Goal: Task Accomplishment & Management: Complete application form

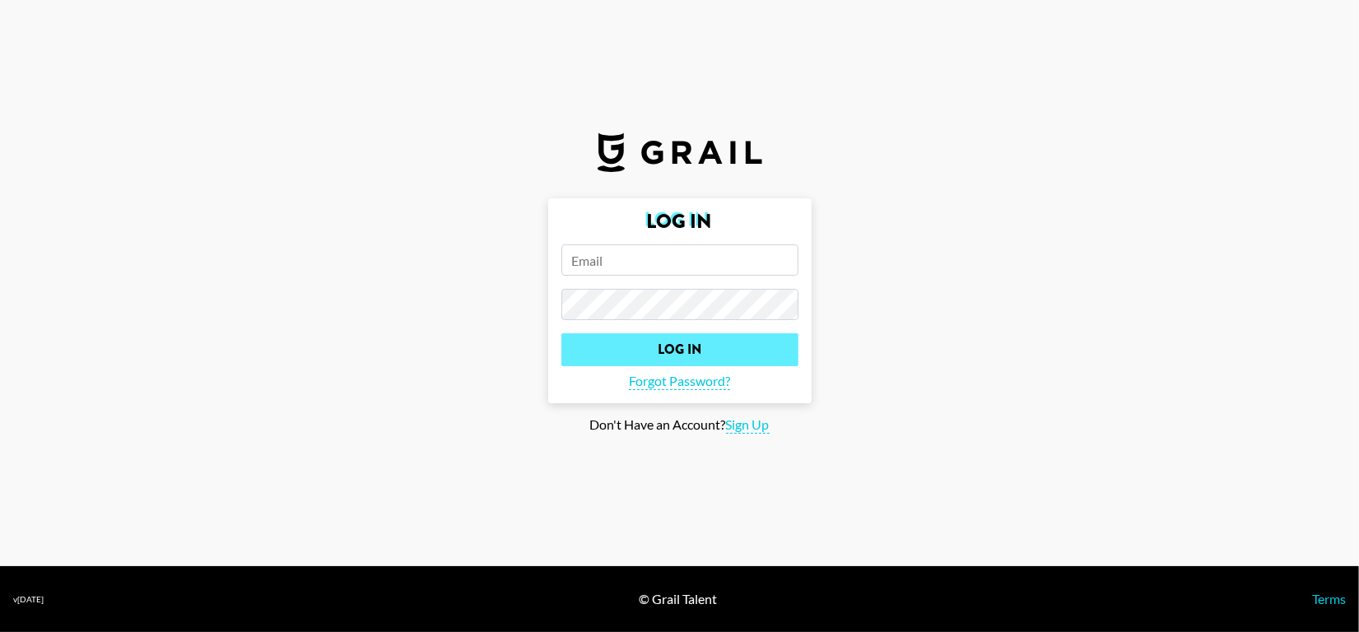
type input "phuong.linh.nhu@grail-talent.com"
click at [676, 347] on input "Log In" at bounding box center [680, 349] width 237 height 33
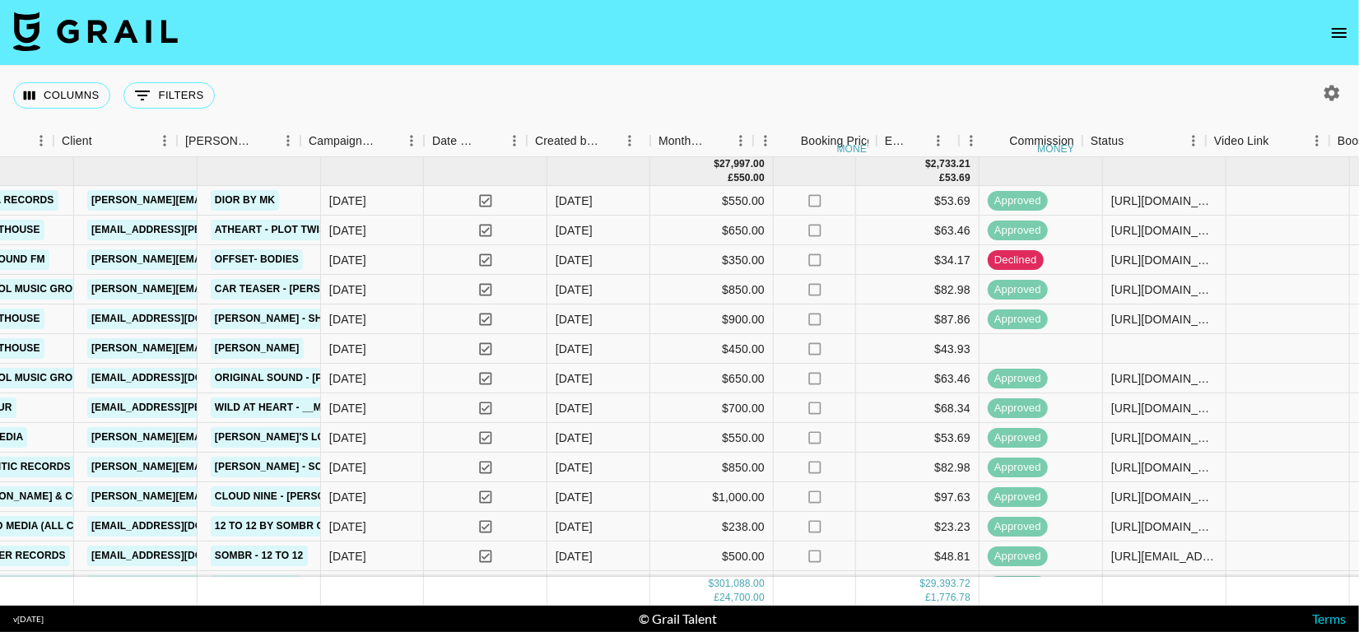
scroll to position [0, 618]
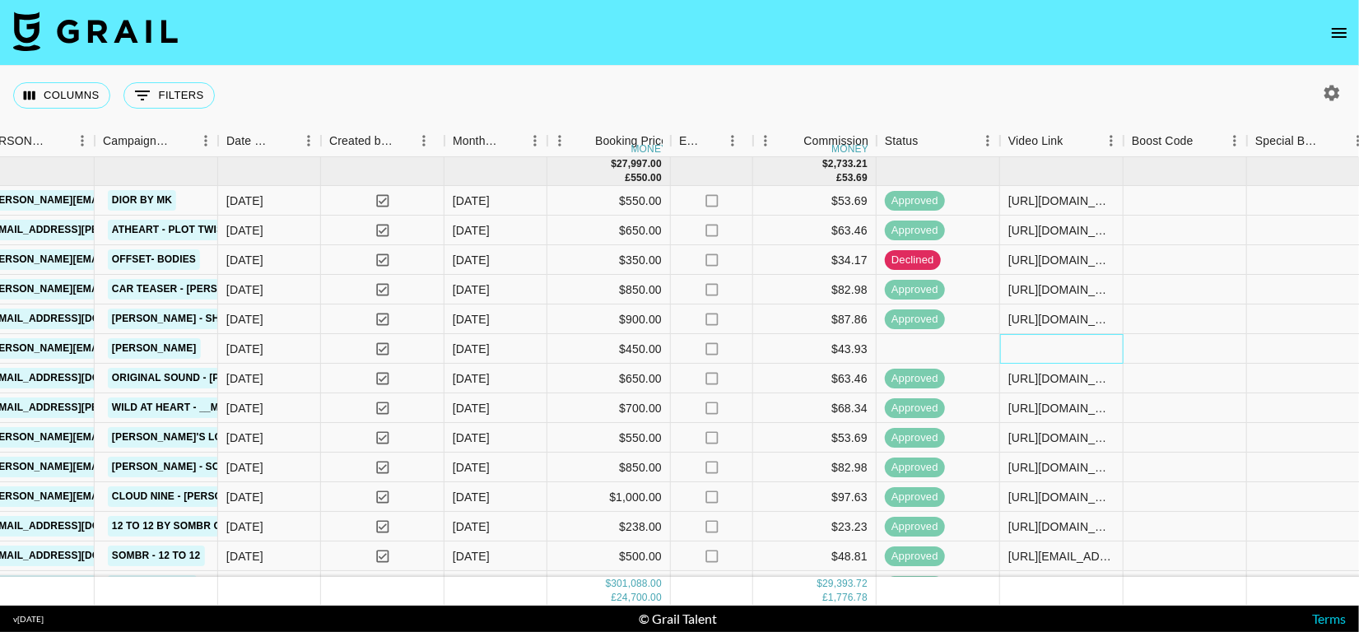
click at [1023, 342] on div at bounding box center [1062, 349] width 124 height 30
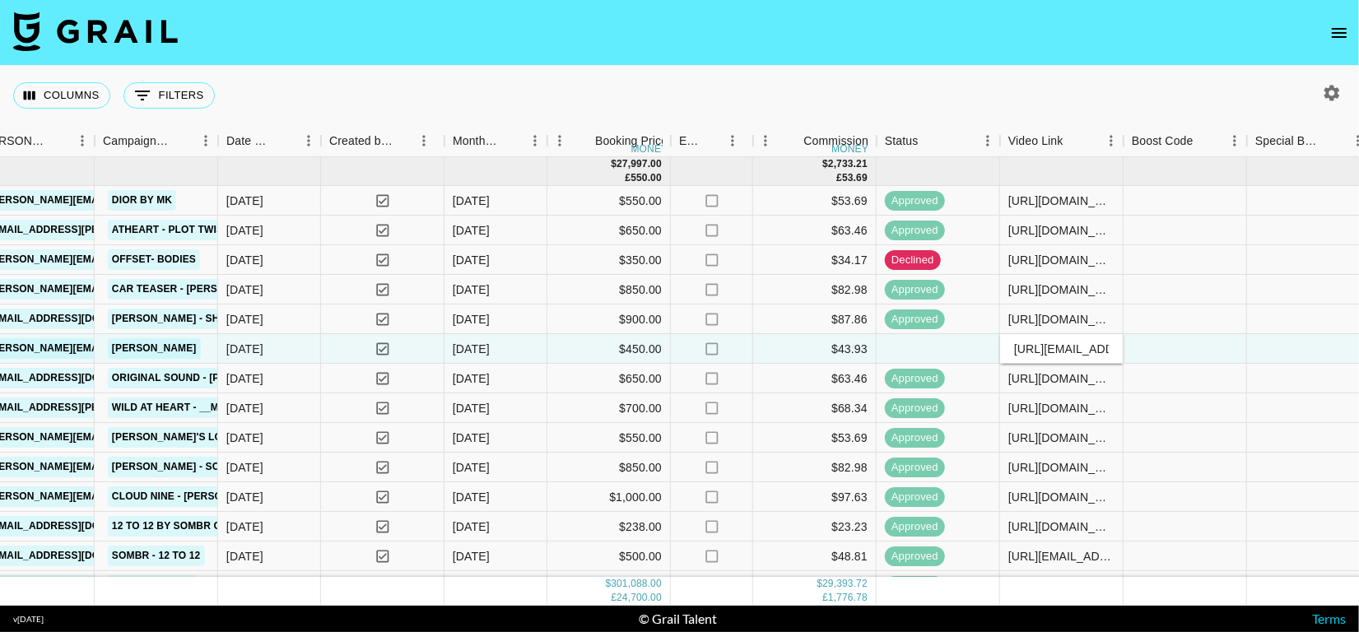
scroll to position [0, 383]
type input "[URL][EMAIL_ADDRESS][DOMAIN_NAME][DOMAIN_NAME]"
click at [1231, 351] on div at bounding box center [1186, 349] width 124 height 30
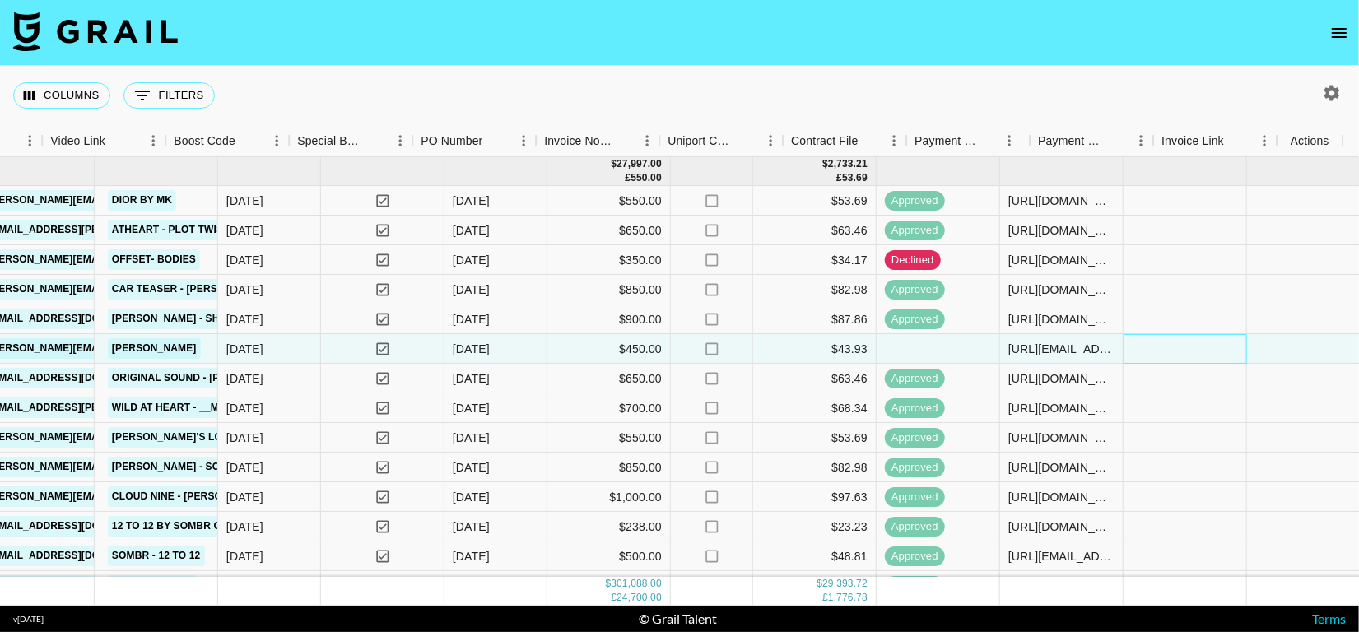
scroll to position [0, 1575]
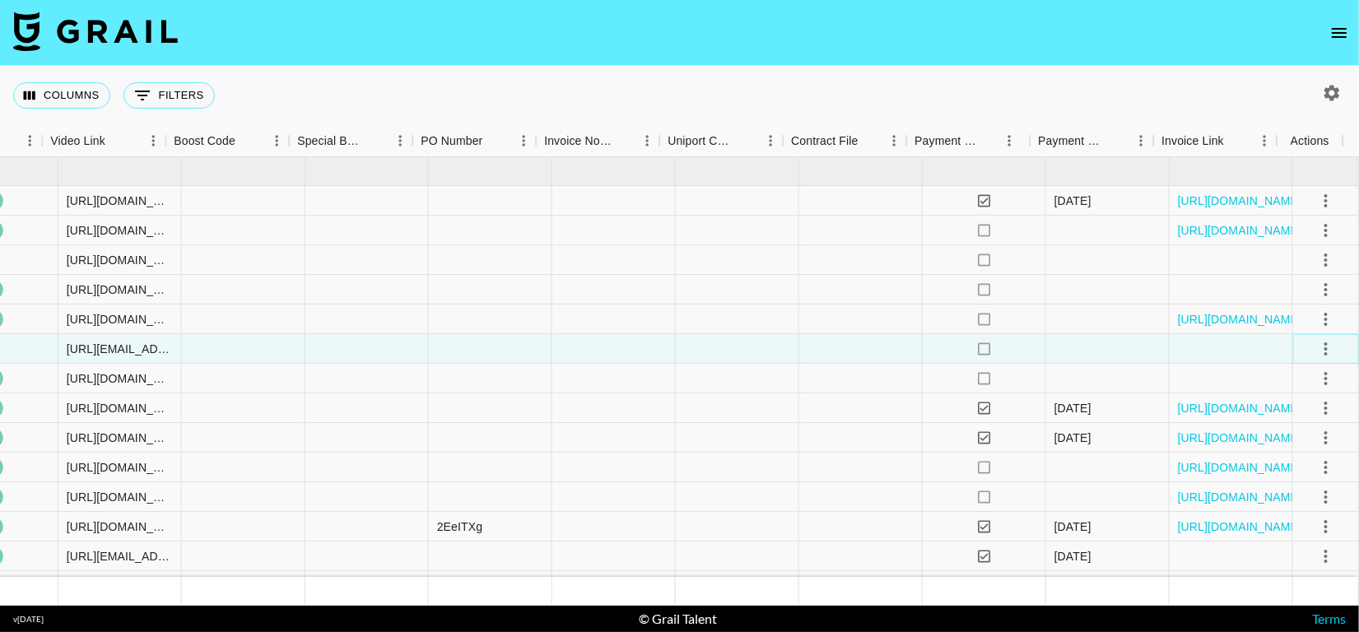
click at [1321, 352] on button "select merge strategy" at bounding box center [1326, 349] width 28 height 28
click at [1293, 496] on div "Approve" at bounding box center [1290, 503] width 50 height 20
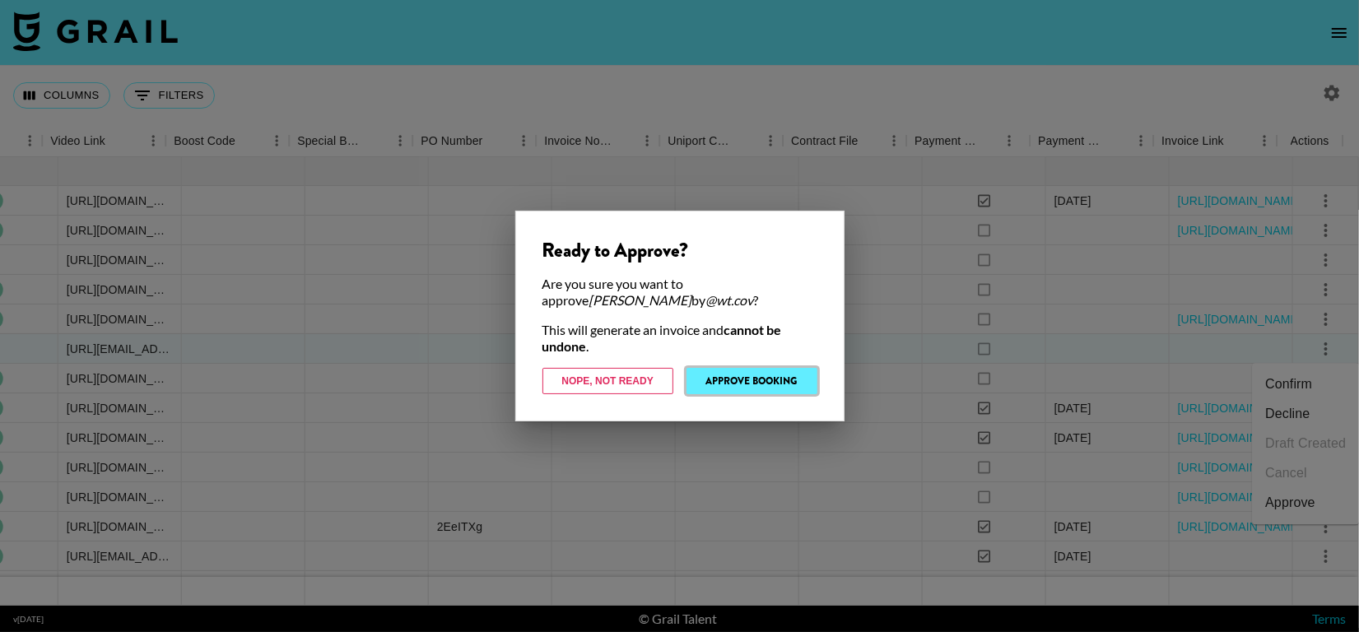
click at [725, 380] on button "Approve Booking" at bounding box center [752, 381] width 131 height 26
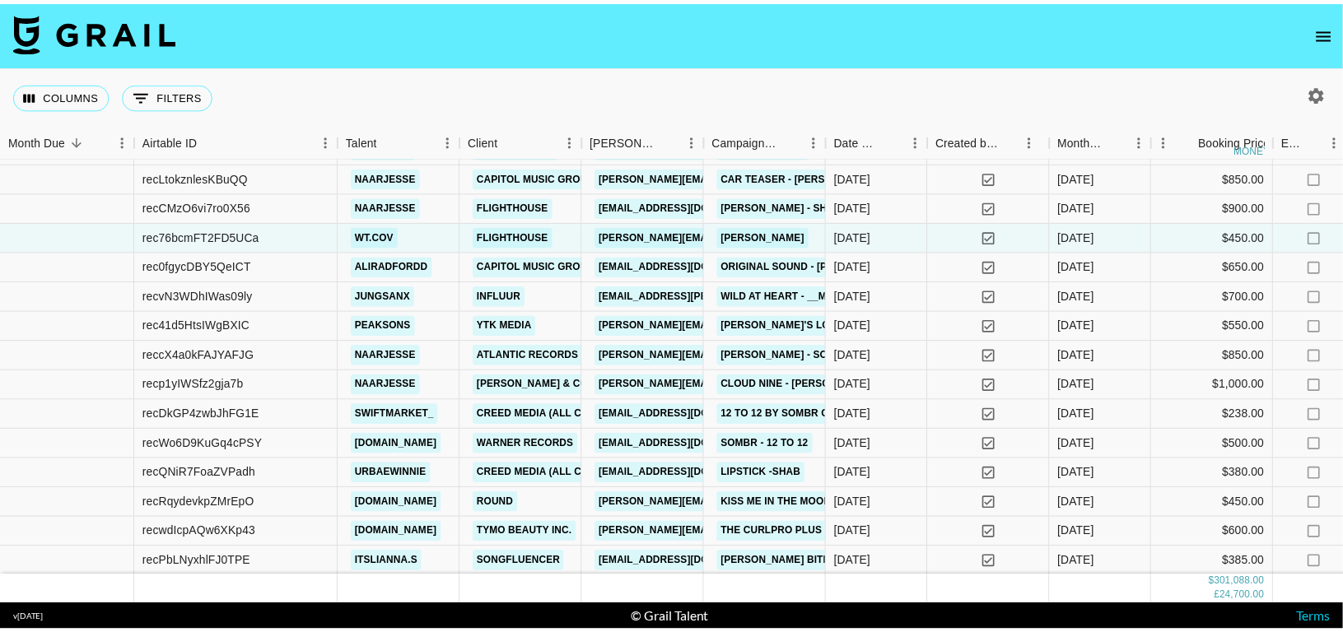
scroll to position [128, 0]
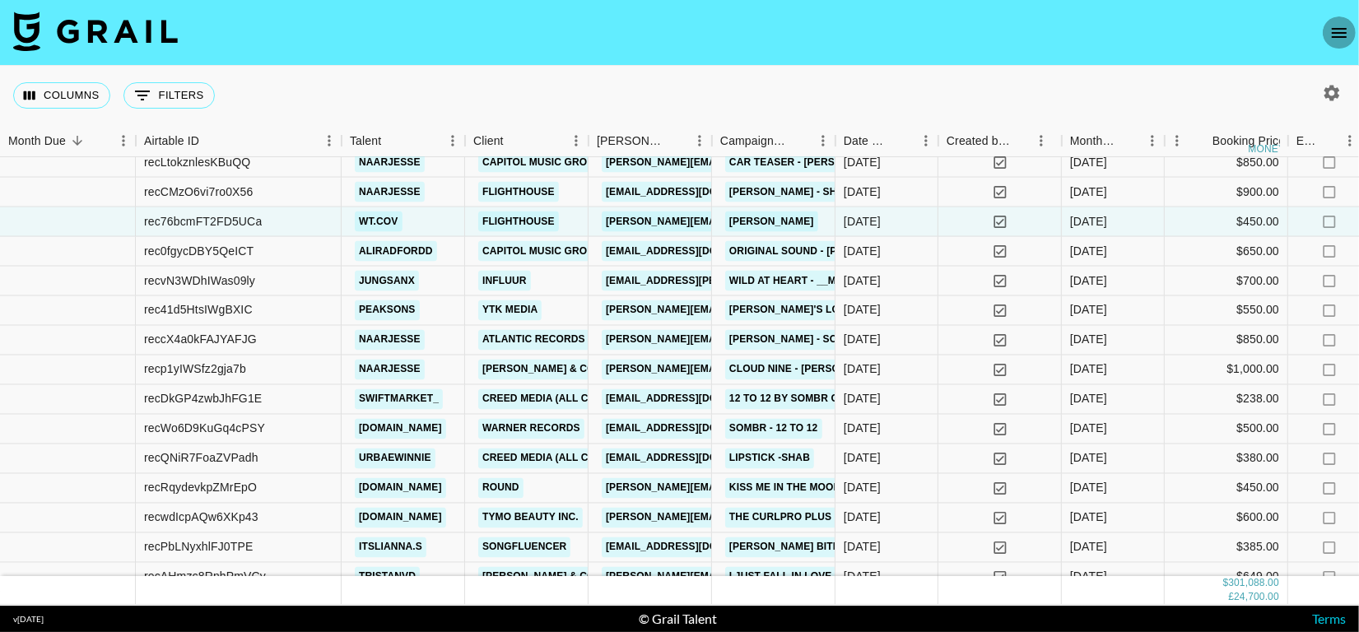
click at [1340, 30] on icon "open drawer" at bounding box center [1340, 33] width 20 height 20
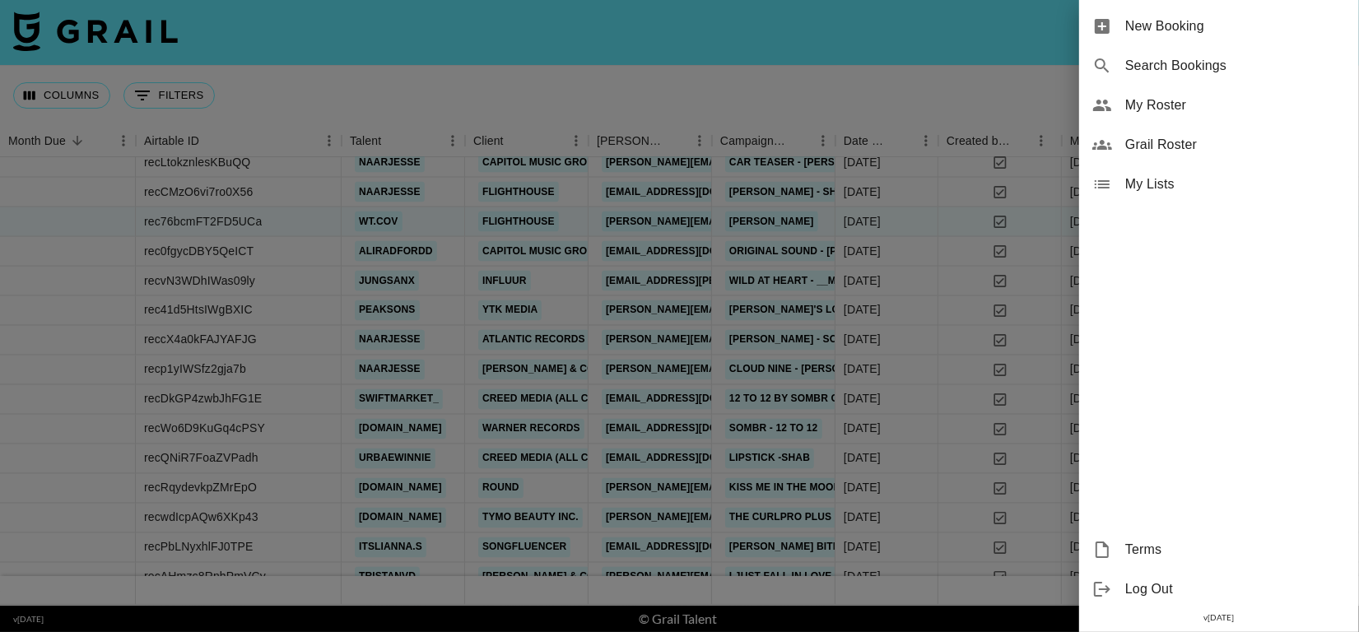
click at [1145, 26] on span "New Booking" at bounding box center [1236, 26] width 221 height 20
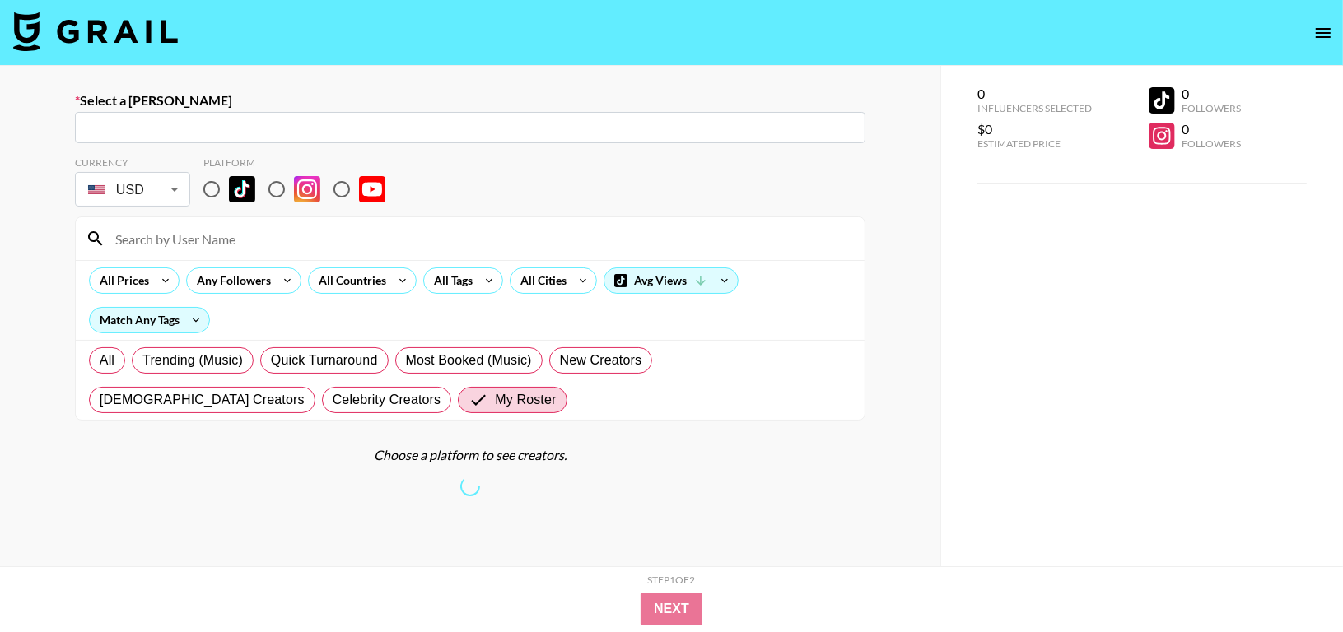
click at [315, 125] on input "text" at bounding box center [470, 128] width 771 height 19
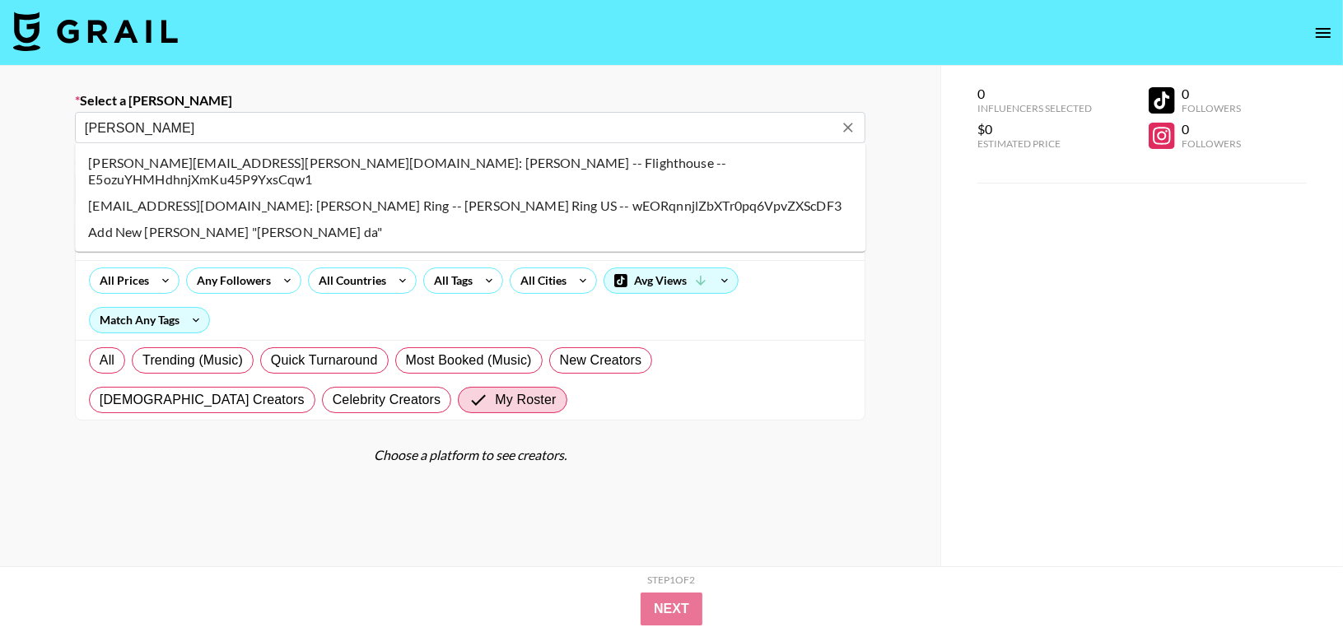
click at [170, 162] on li "amy.dang@flight.house: Amy Dang -- Flighthouse -- E5ozuYHMHdhnjXmKu45P9YxsCqw1" at bounding box center [470, 171] width 790 height 43
type input "amy.dang@flight.house: Amy Dang -- Flighthouse -- E5ozuYHMHdhnjXmKu45P9YxsCqw1"
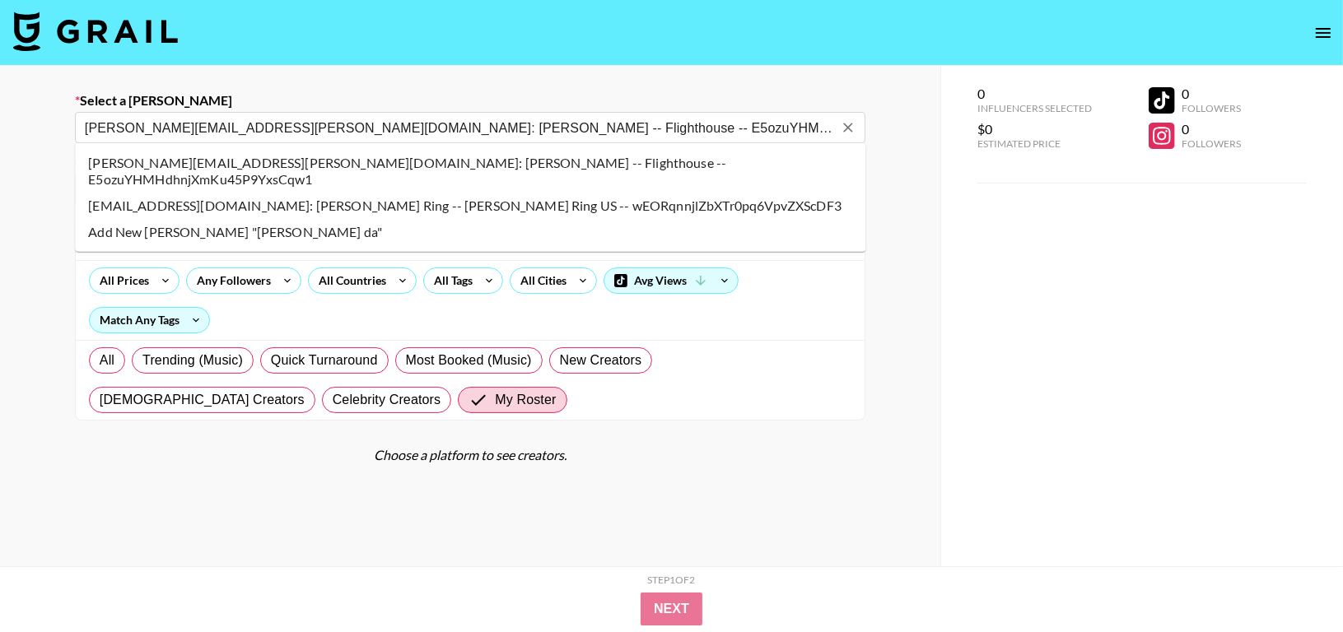
select select "Song"
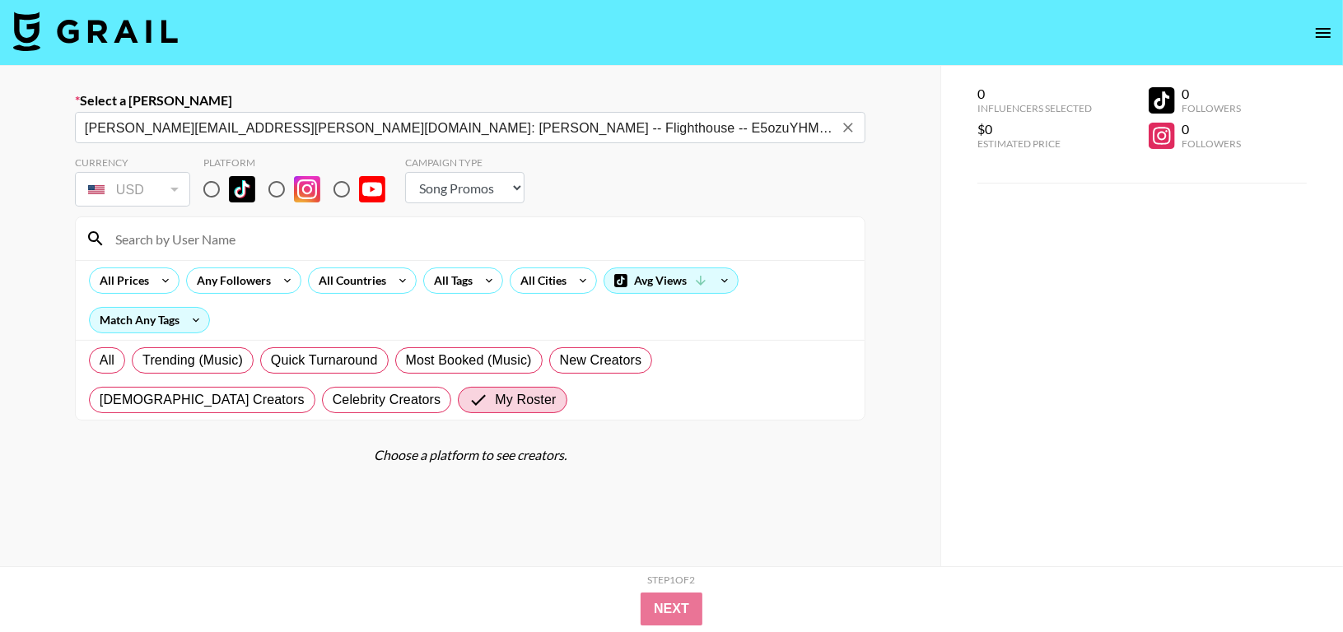
type input "amy.dang@flight.house: Amy Dang -- Flighthouse -- E5ozuYHMHdhnjXmKu45P9YxsCqw1"
click at [216, 190] on input "radio" at bounding box center [211, 189] width 35 height 35
radio input "true"
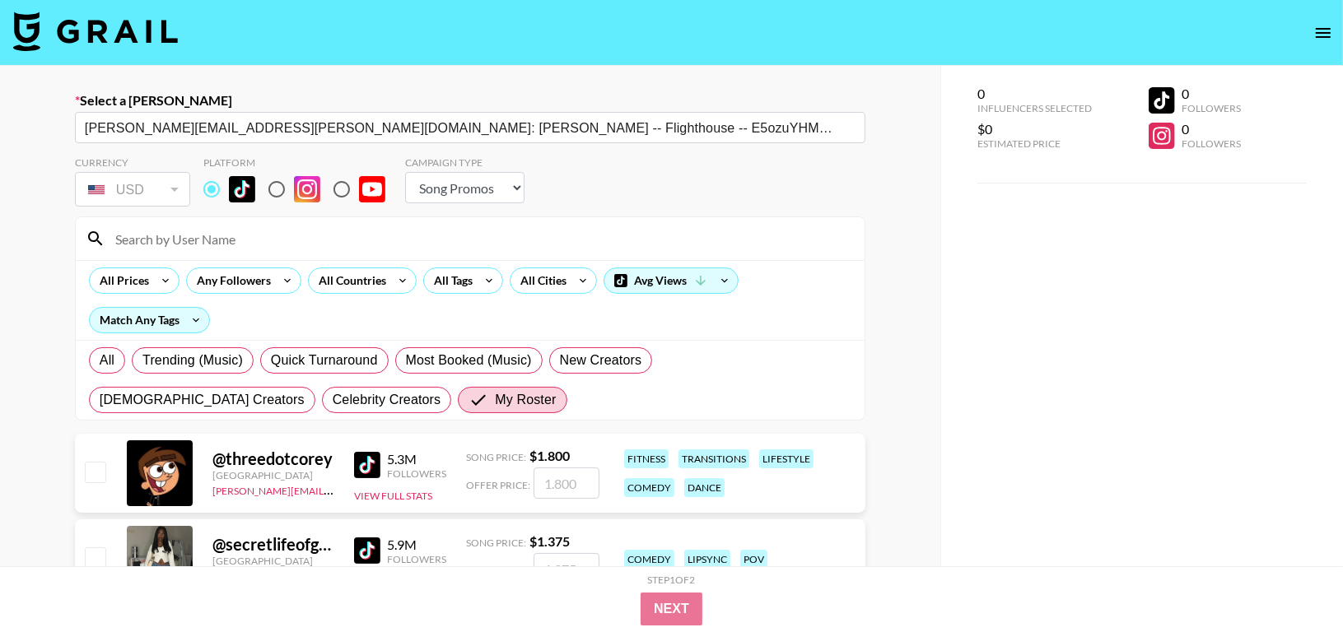
click at [216, 232] on input at bounding box center [479, 239] width 749 height 26
type input "and6"
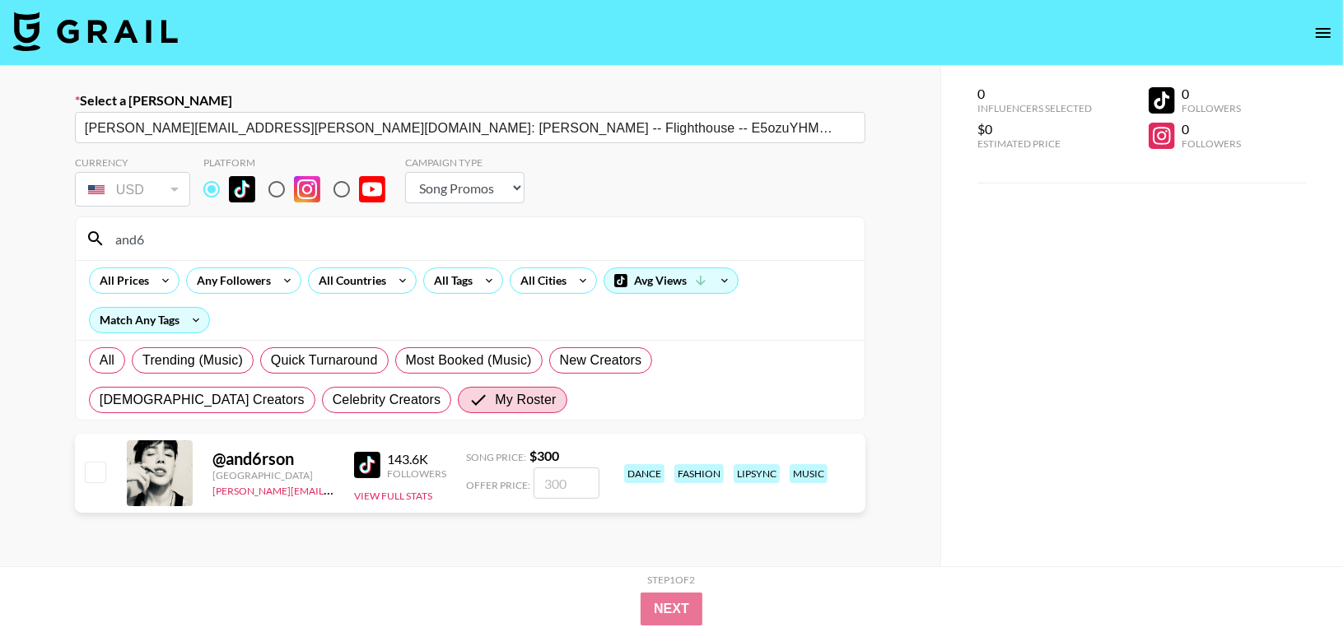
click at [93, 465] on input "checkbox" at bounding box center [95, 472] width 20 height 20
checkbox input "true"
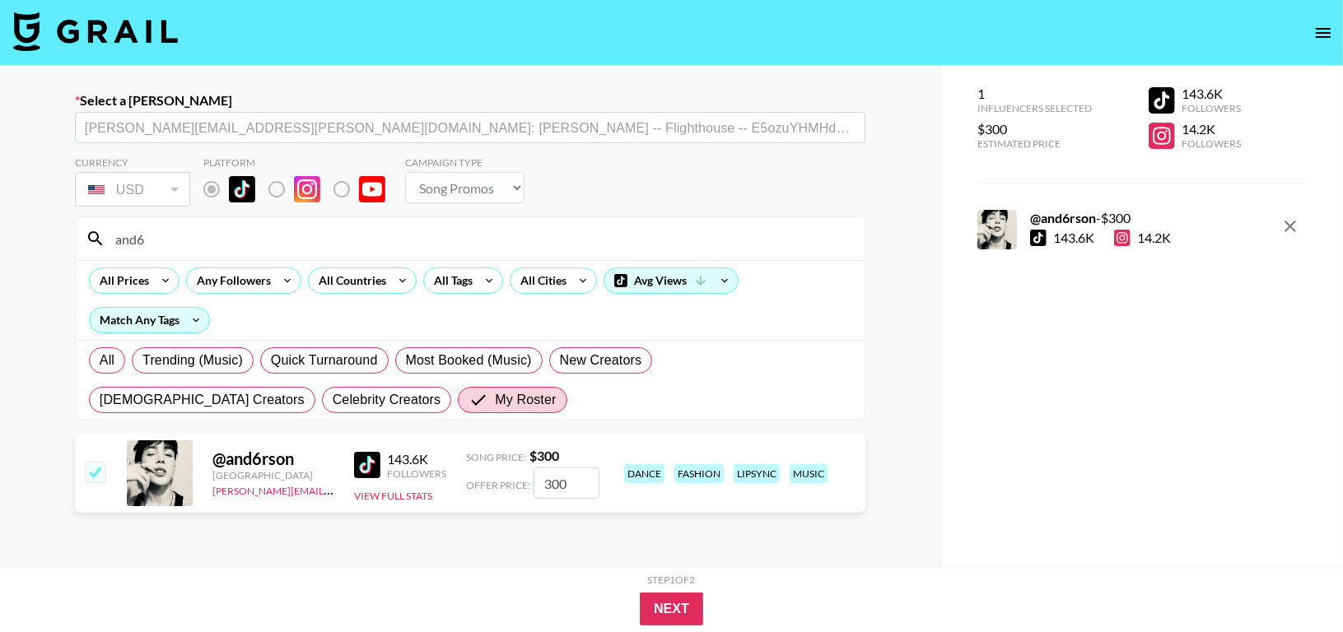
click at [570, 482] on input "300" at bounding box center [567, 483] width 66 height 31
type input "3"
checkbox input "false"
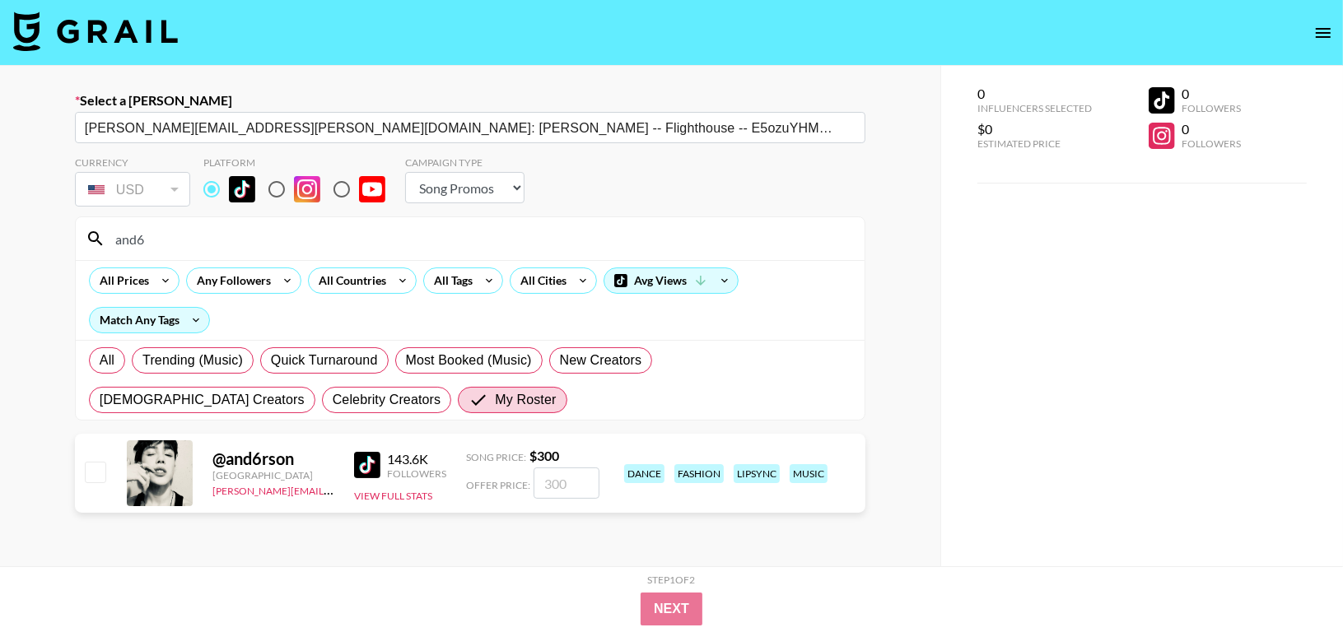
checkbox input "true"
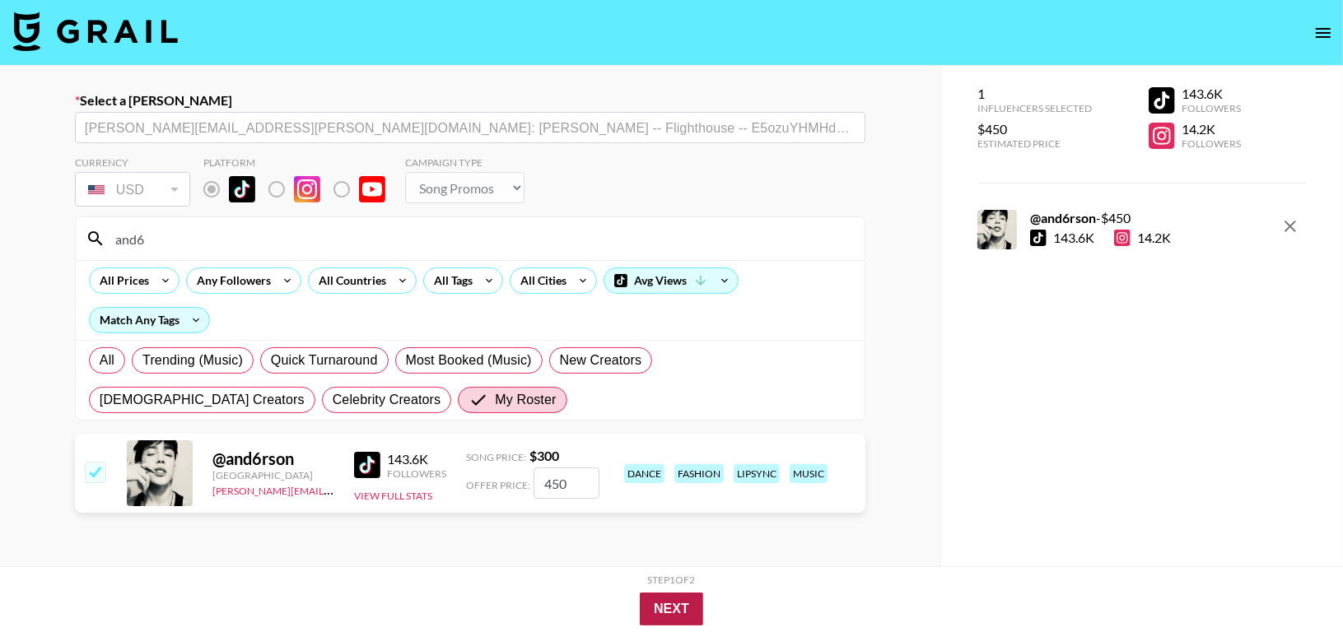
type input "450"
click at [677, 609] on button "Next" at bounding box center [671, 609] width 63 height 33
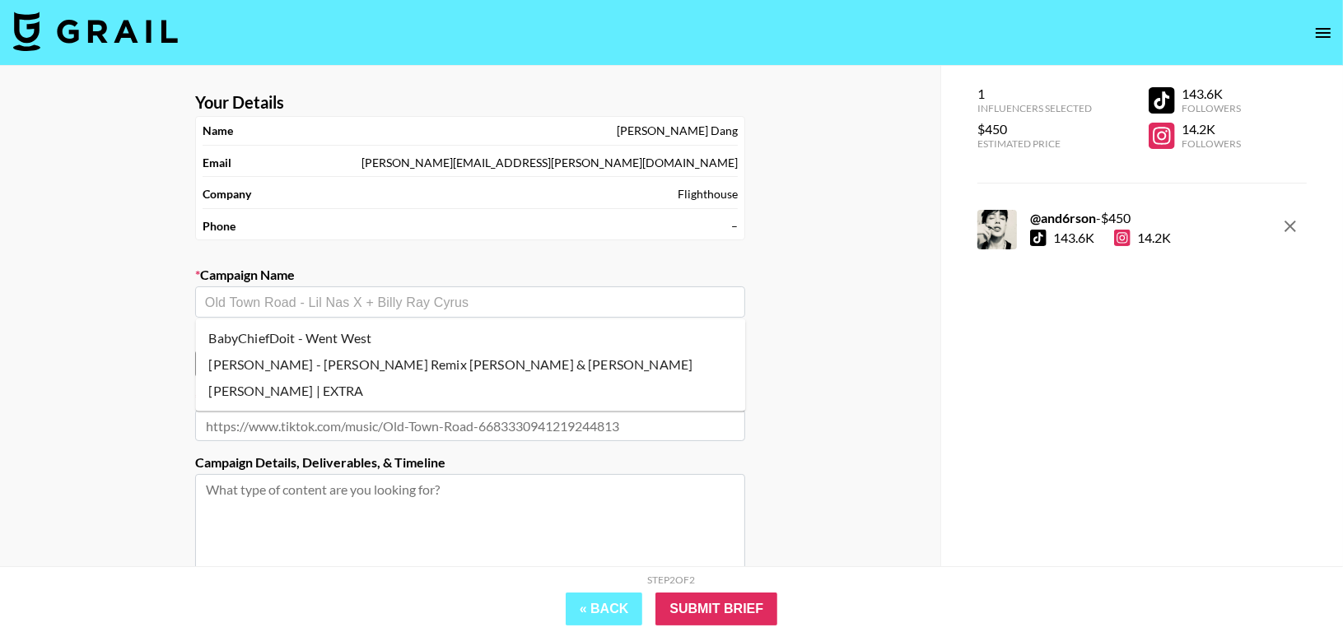
click at [525, 303] on input "text" at bounding box center [470, 302] width 530 height 19
paste input "https://www.tiktok.com/music/GO-7535751648782829585"
type input "https://www.tiktok.com/music/GO-7535751648782829585"
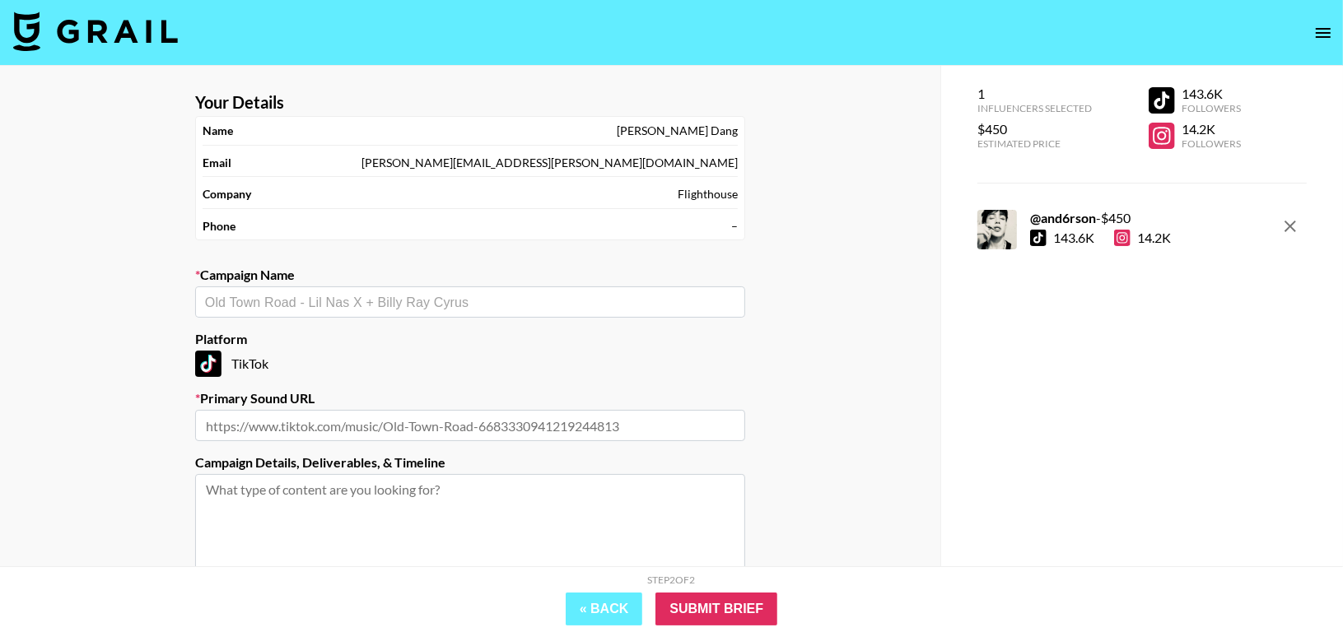
click at [454, 428] on input "text" at bounding box center [470, 425] width 550 height 31
paste input "https://www.tiktok.com/music/GO-7535751648782829585"
type input "https://www.tiktok.com/music/GO-7535751648782829585"
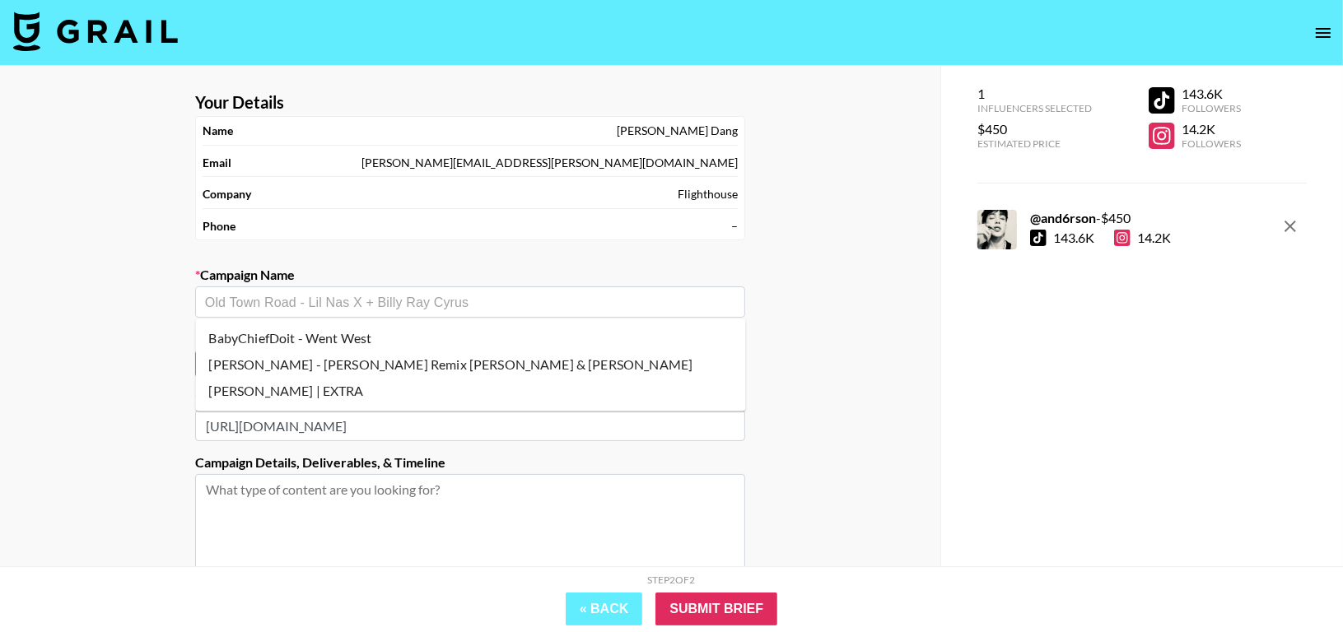
click at [426, 303] on input "text" at bounding box center [470, 302] width 530 height 19
paste input "[PERSON_NAME] - GO!"
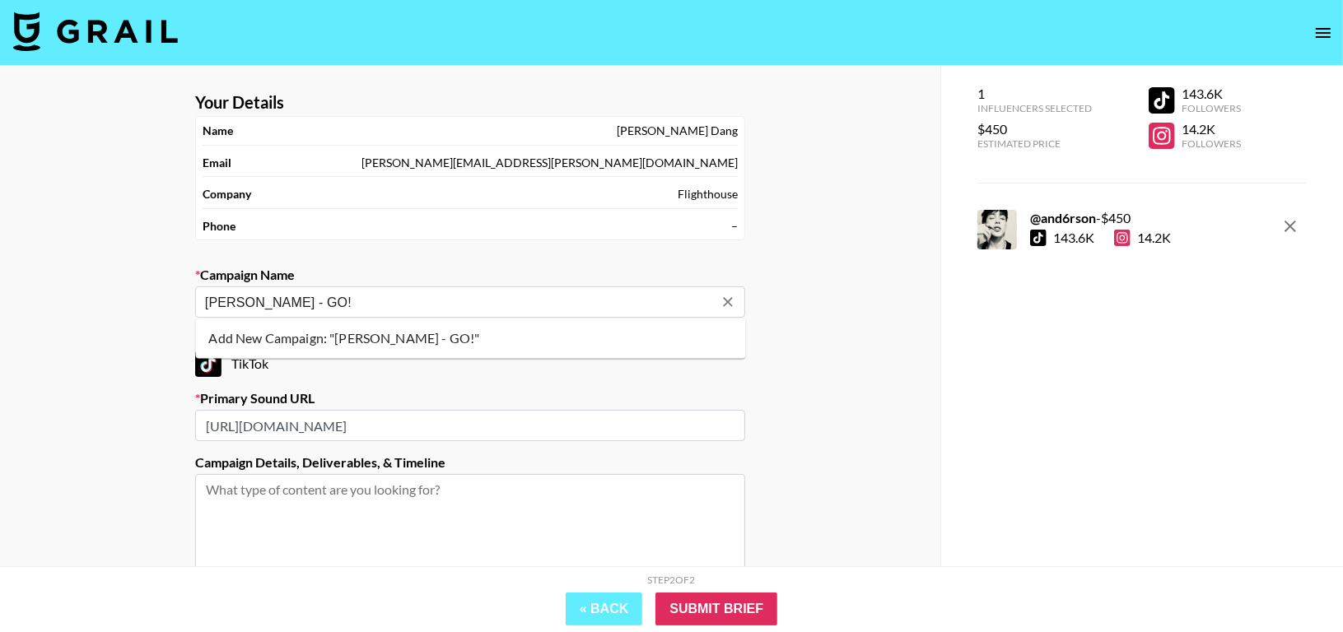
click at [508, 333] on li "Add New Campaign: "CORTIS - GO!"" at bounding box center [471, 339] width 550 height 26
type input "[PERSON_NAME] - GO!"
drag, startPoint x: 589, startPoint y: 432, endPoint x: 21, endPoint y: 435, distance: 567.3
click at [21, 435] on div "Your Details Name Amy Dang Email amy.dang@flight.house Company Flighthouse Phon…" at bounding box center [470, 405] width 940 height 678
paste input "https://www.tiktok.com/music/GO-7535751648782829585"
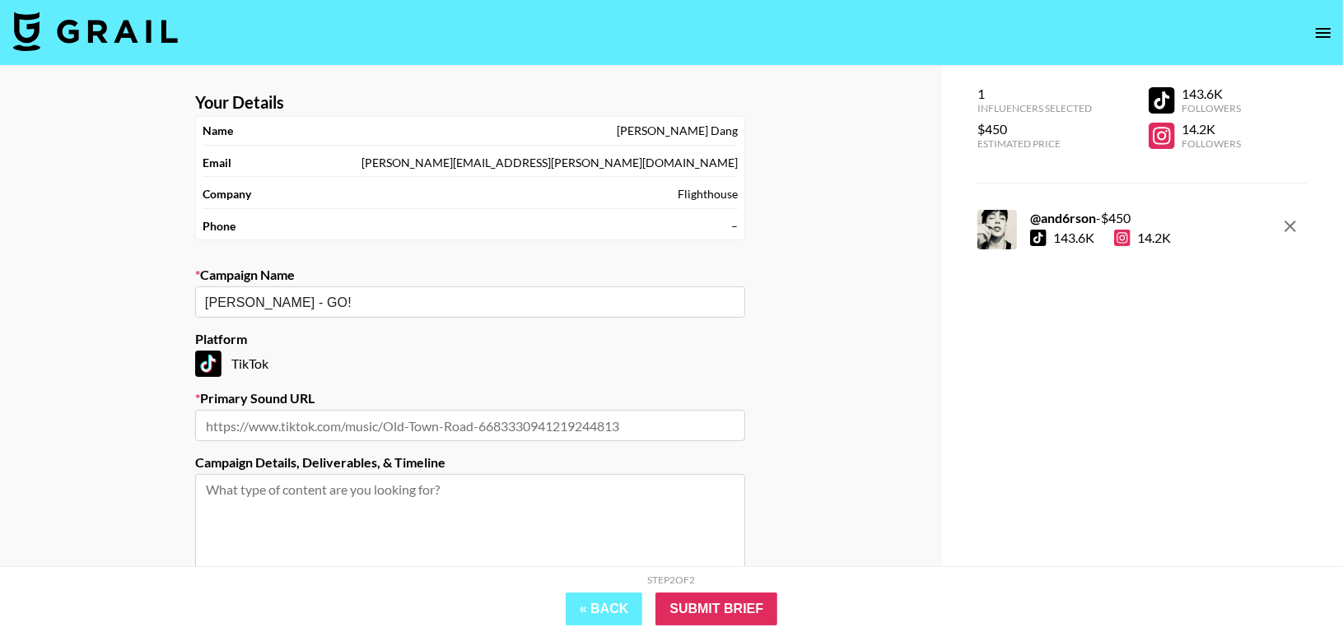
type input "https://www.tiktok.com/music/GO-7535751648782829585"
click at [705, 606] on input "Submit Brief" at bounding box center [716, 609] width 122 height 33
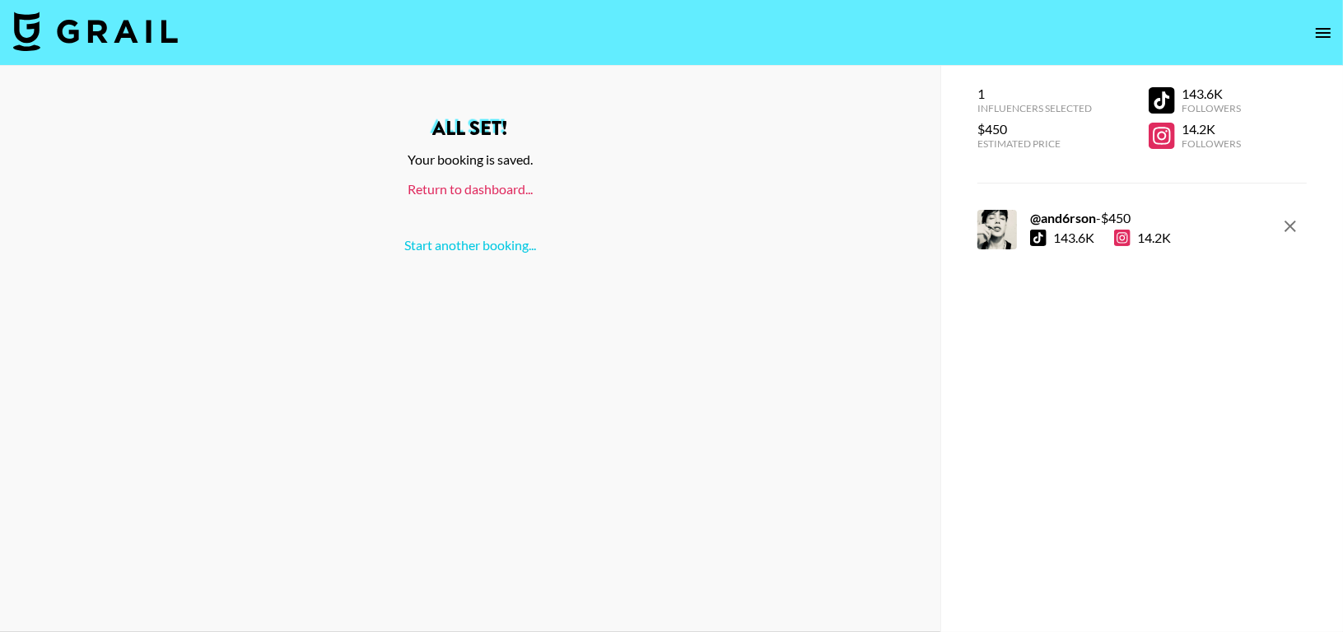
click at [498, 192] on link "Return to dashboard..." at bounding box center [470, 189] width 125 height 16
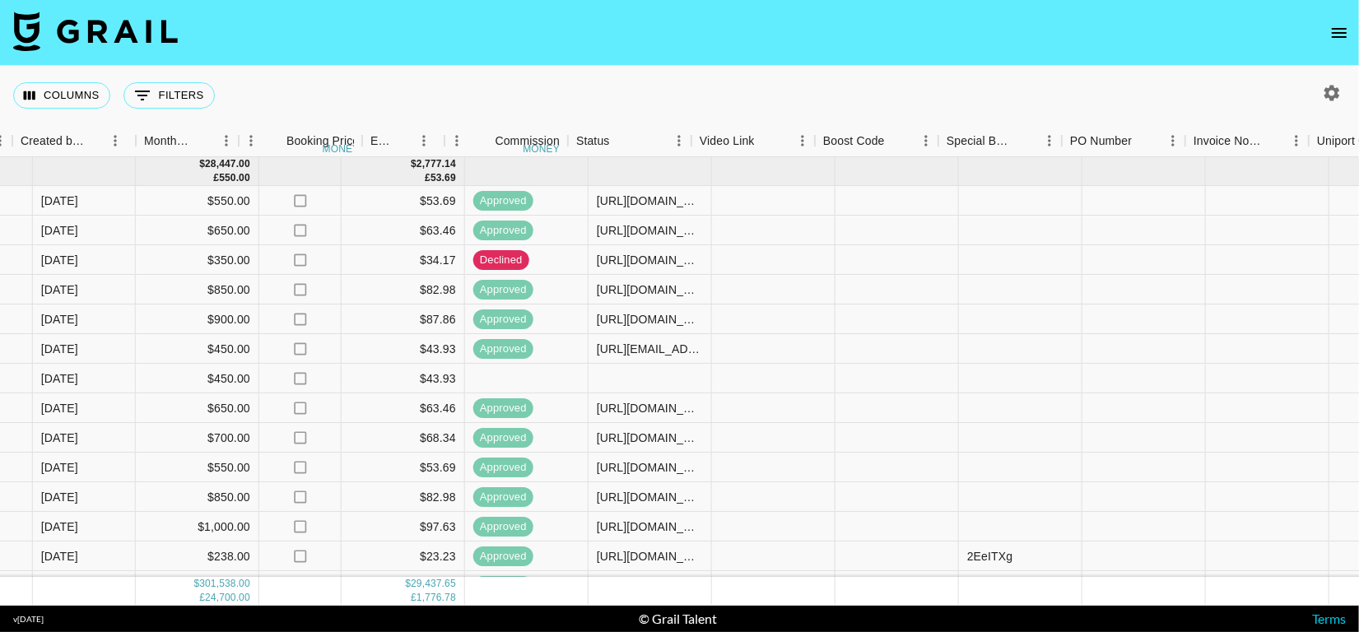
scroll to position [0, 1132]
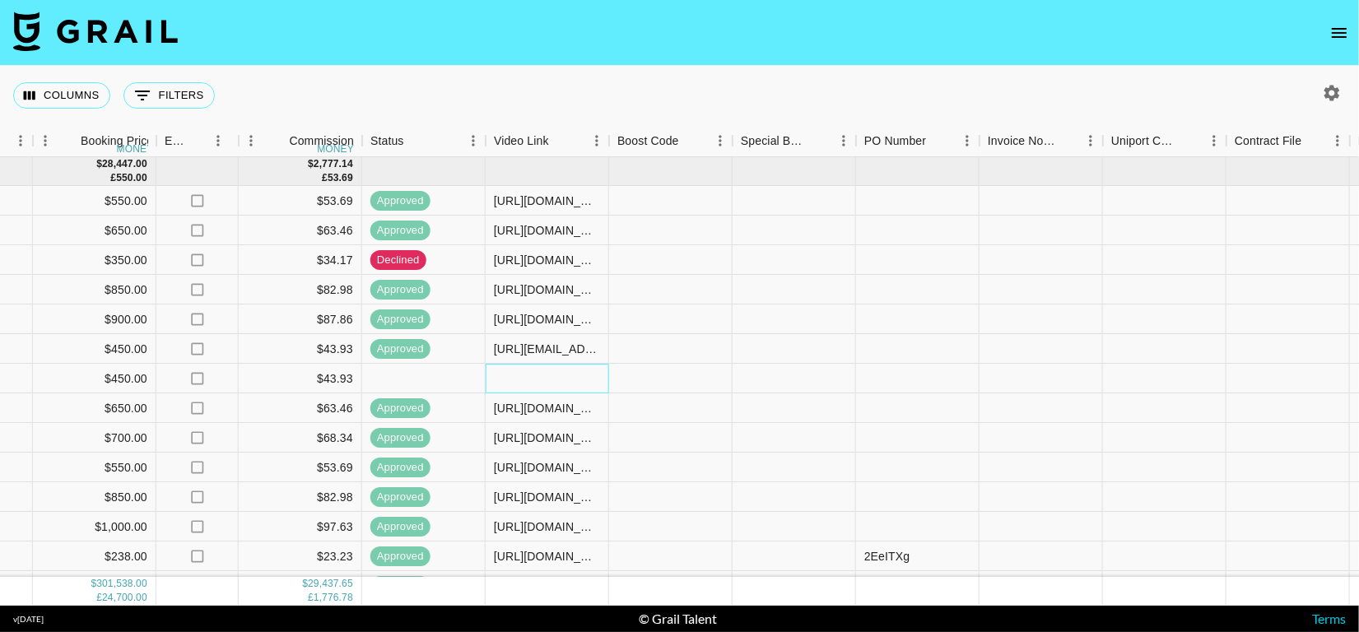
click at [543, 377] on div at bounding box center [548, 379] width 124 height 30
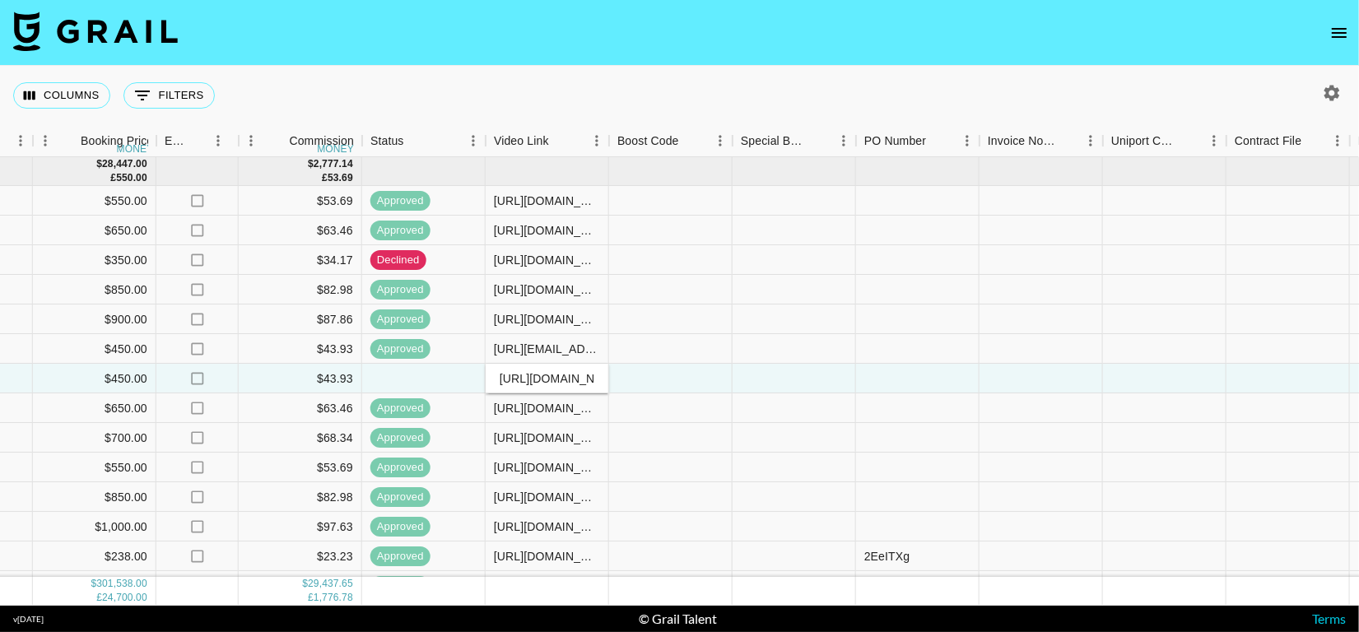
scroll to position [0, 398]
type input "https://www.tiktok.com/@and6rson/video/7538854088226721042?_t=ZS-8yu1wWPK9fG&_r…"
click at [672, 384] on div at bounding box center [671, 379] width 124 height 30
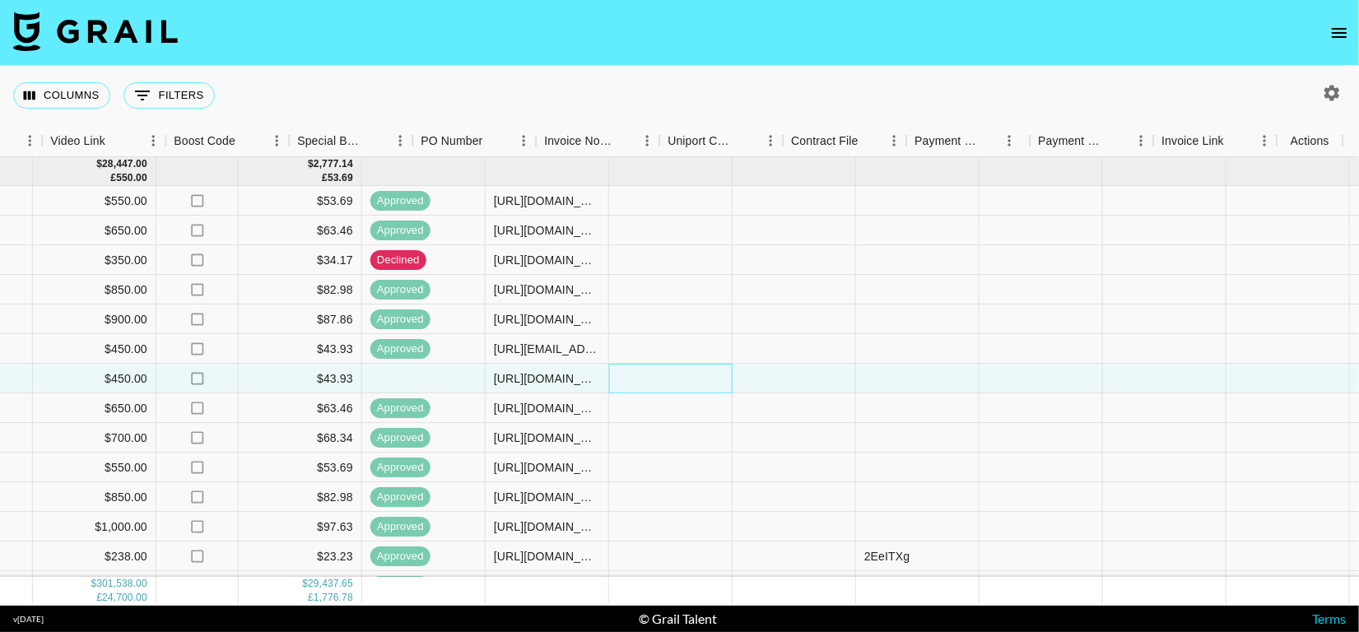
scroll to position [0, 1575]
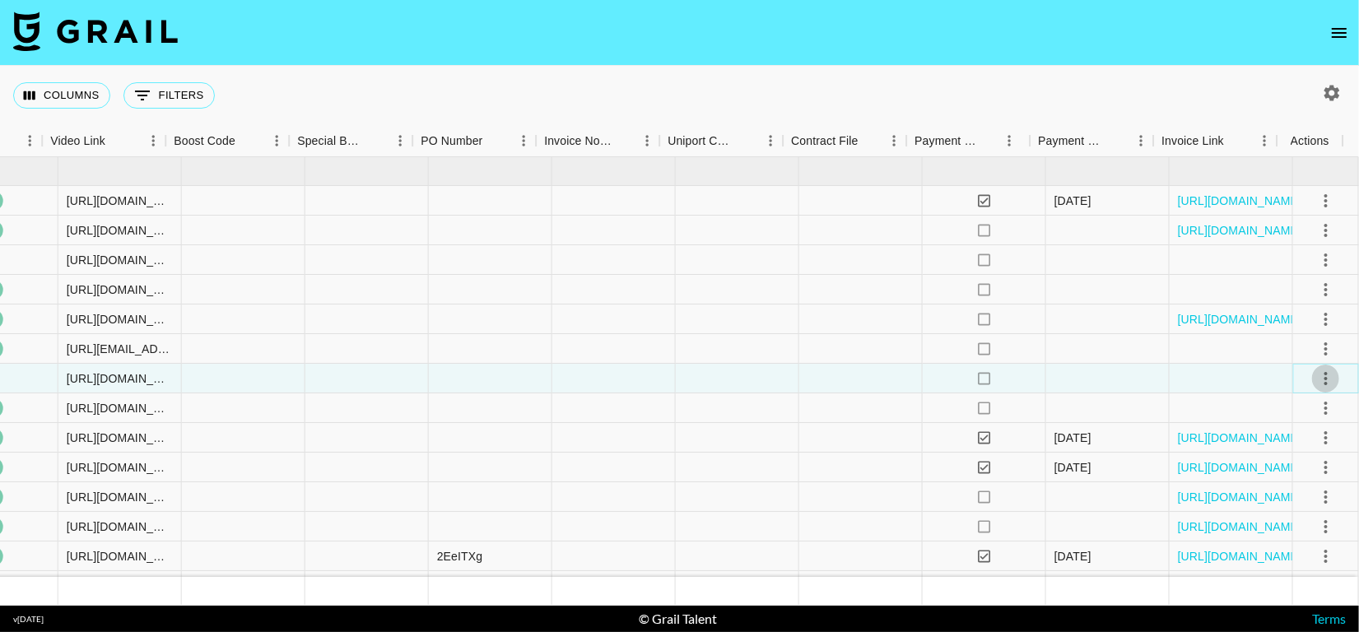
click at [1317, 375] on icon "select merge strategy" at bounding box center [1327, 379] width 20 height 20
click at [1283, 525] on div "Approve" at bounding box center [1290, 532] width 50 height 20
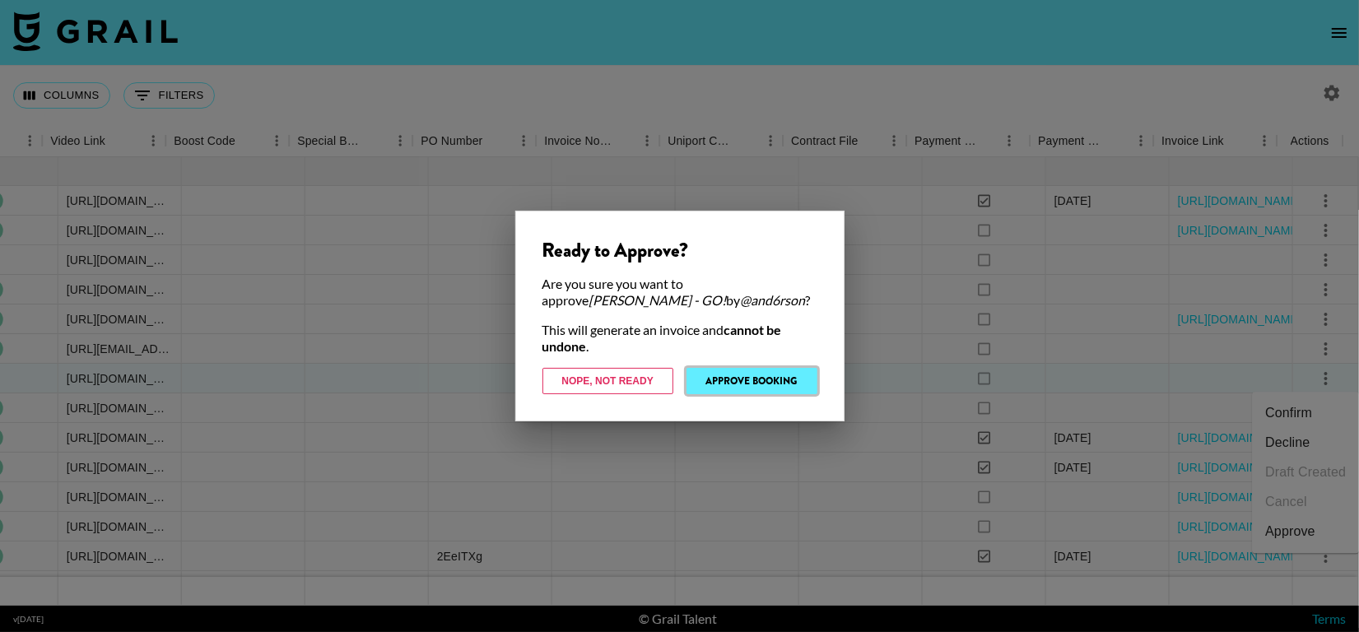
click at [776, 380] on button "Approve Booking" at bounding box center [752, 381] width 131 height 26
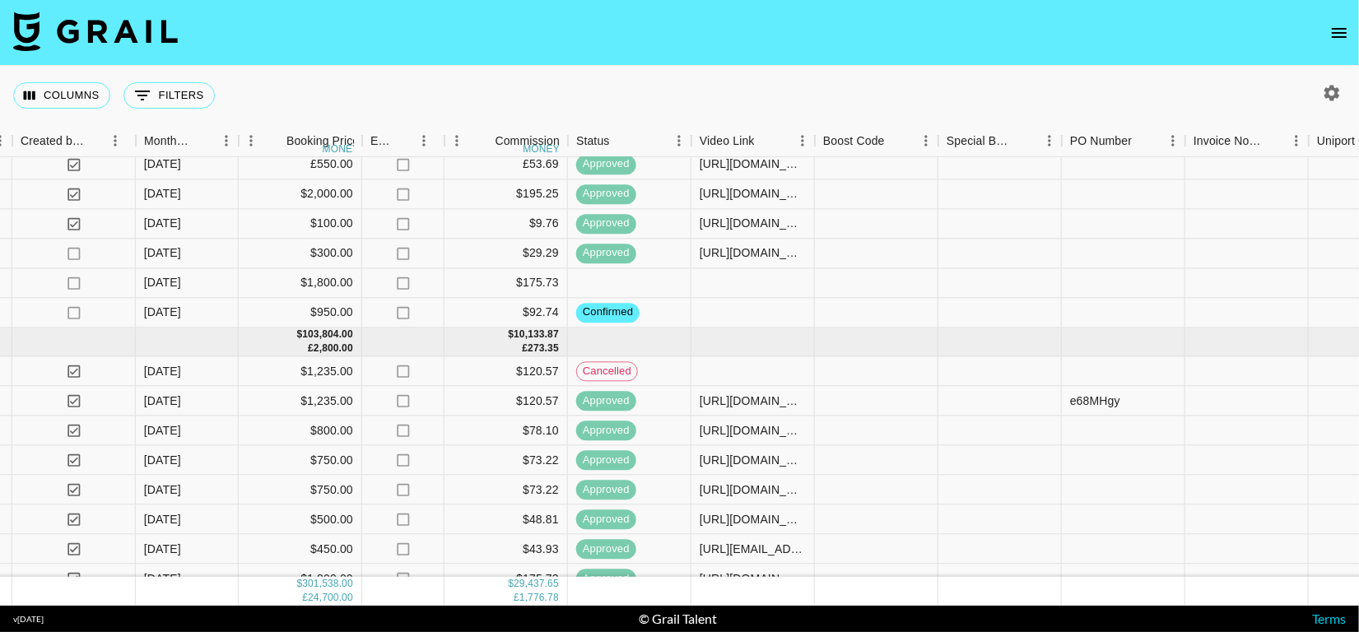
scroll to position [985, 1029]
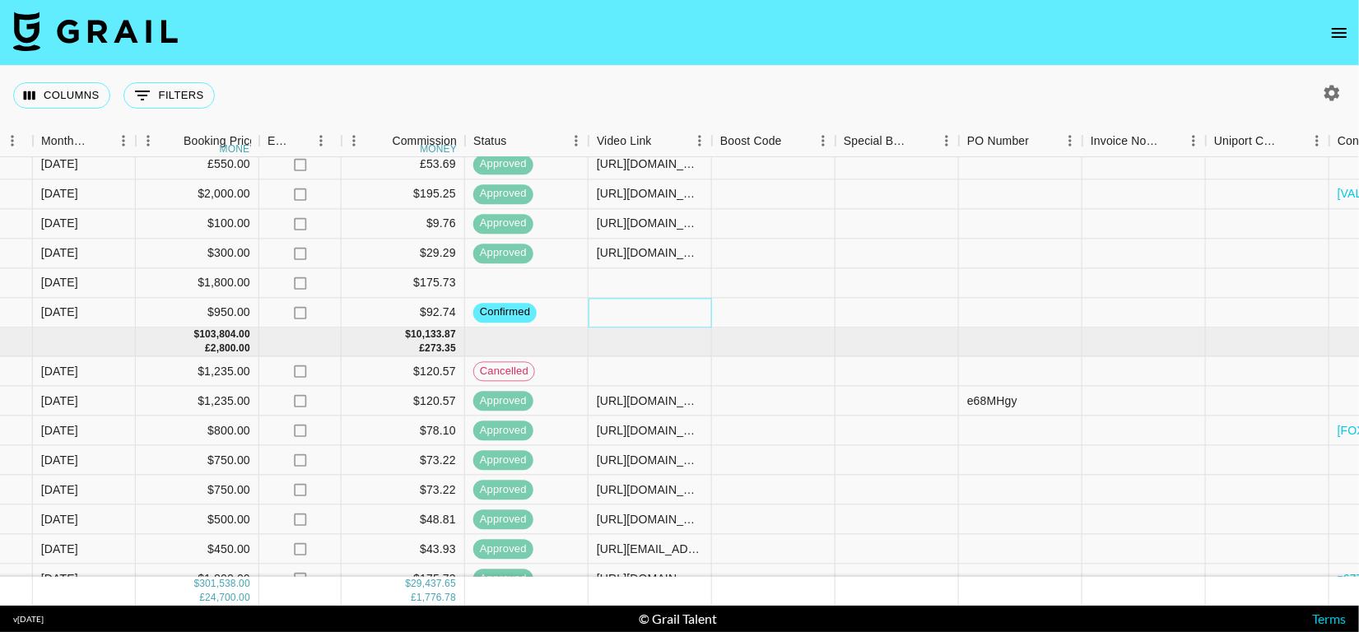
click at [664, 318] on div at bounding box center [651, 314] width 124 height 30
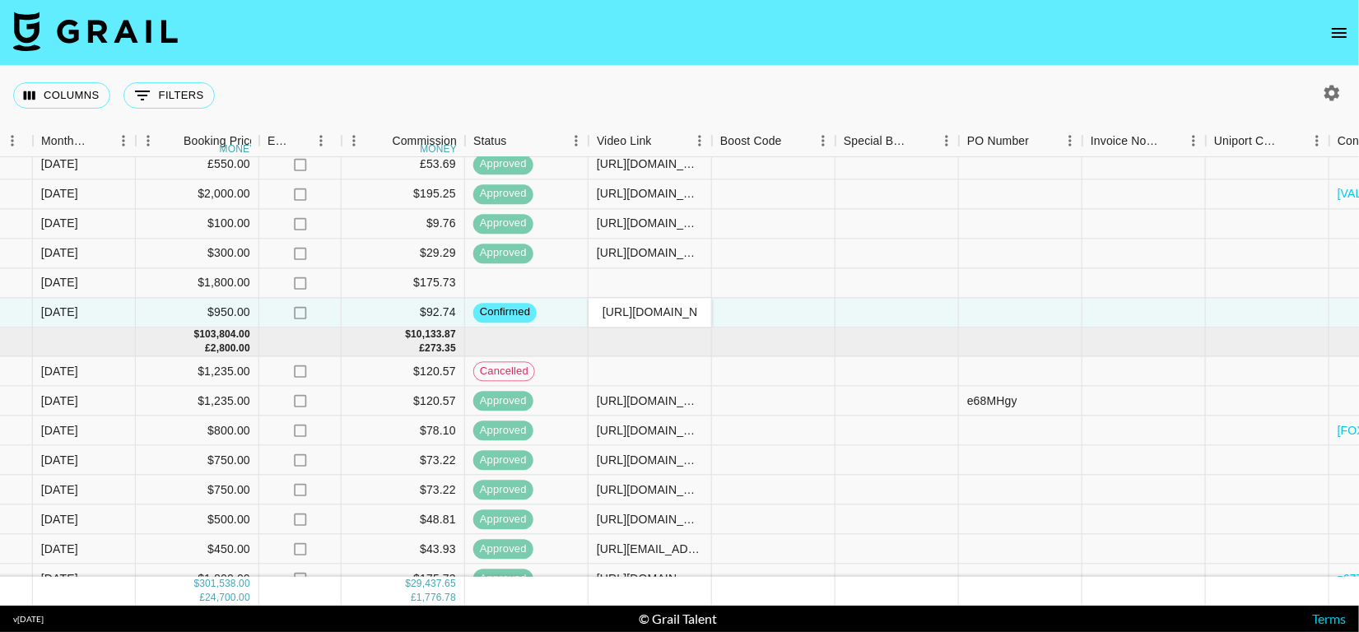
scroll to position [0, 394]
type input "https://www.tiktok.com/@naarjesse/video/7539583768395402518?_t=ZN-8yxNIhVU89e&_…"
click at [809, 310] on div at bounding box center [774, 314] width 124 height 30
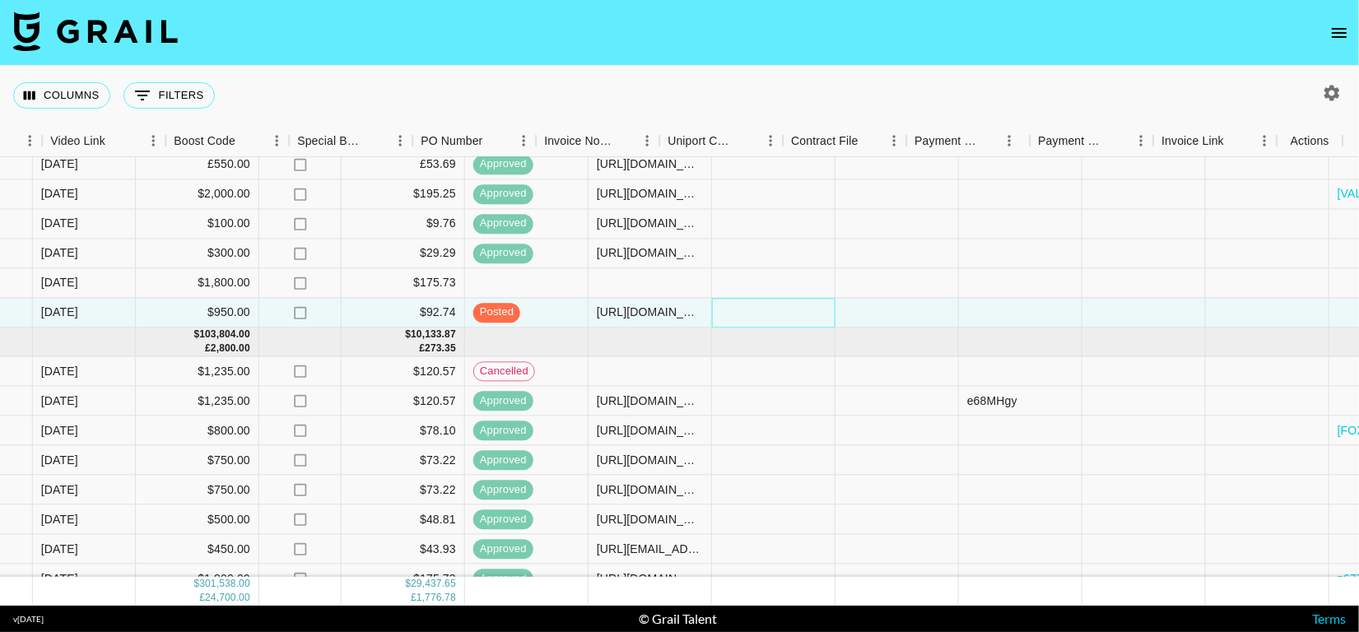
scroll to position [985, 1575]
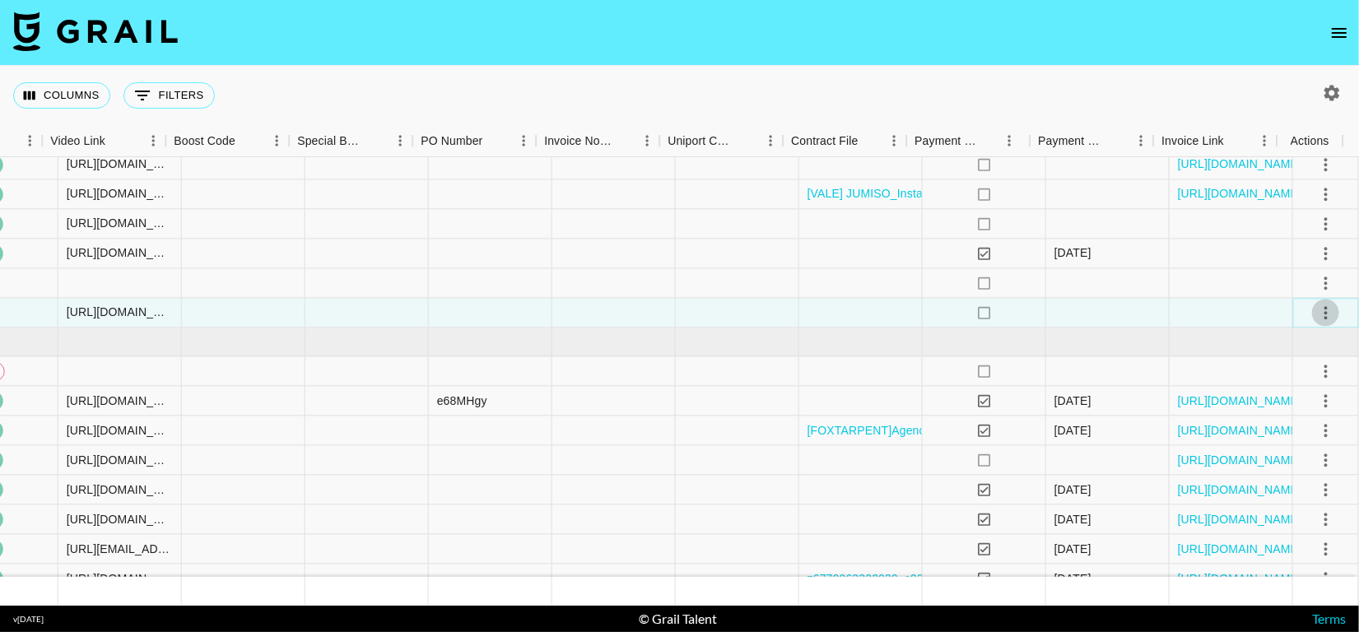
click at [1317, 309] on icon "select merge strategy" at bounding box center [1327, 313] width 20 height 20
click at [1289, 459] on div "Approve" at bounding box center [1290, 466] width 50 height 20
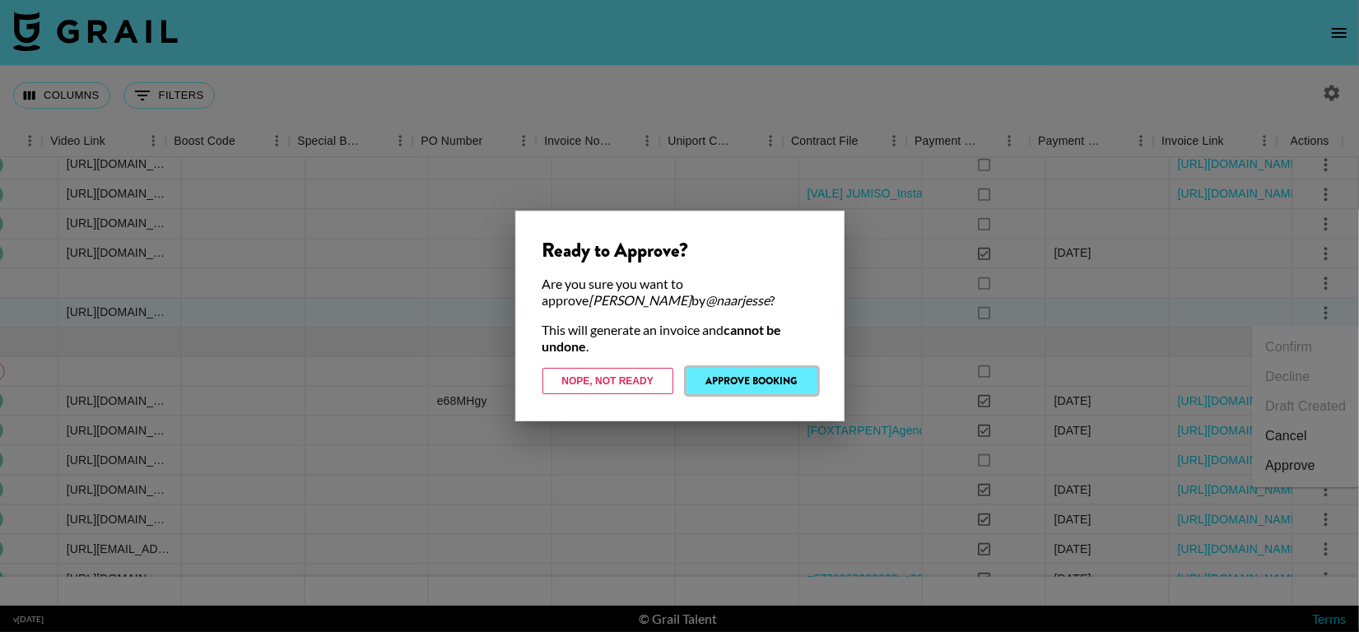
click at [737, 385] on button "Approve Booking" at bounding box center [752, 381] width 131 height 26
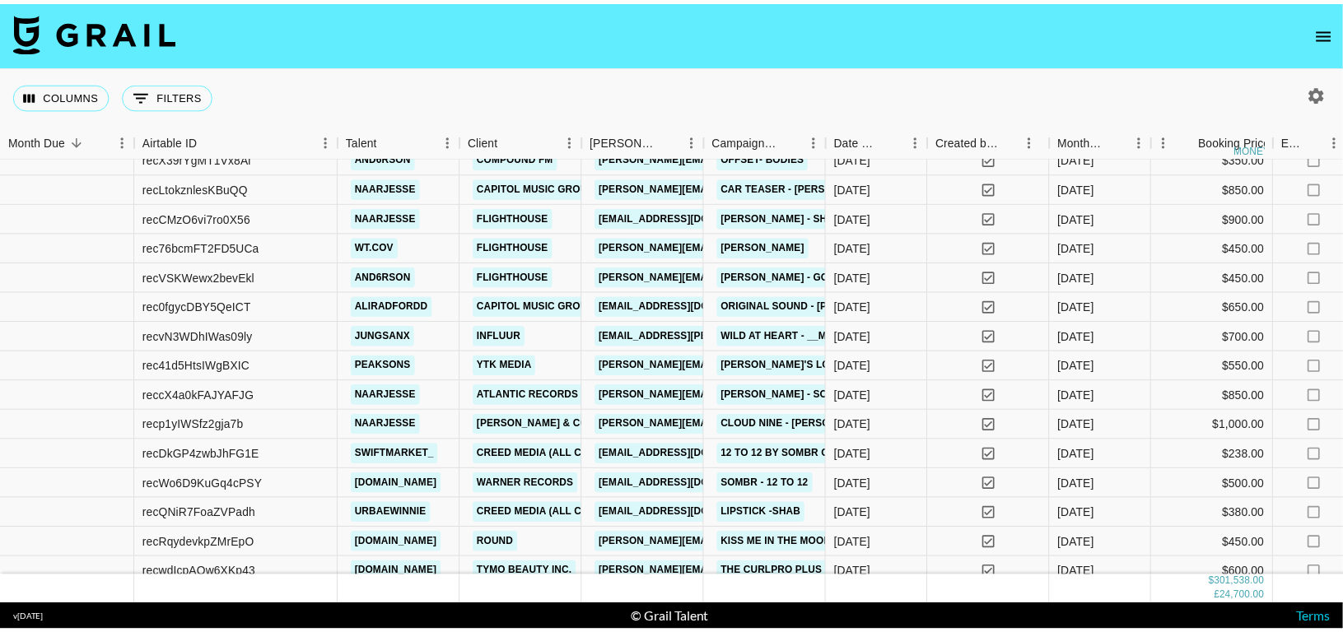
scroll to position [0, 0]
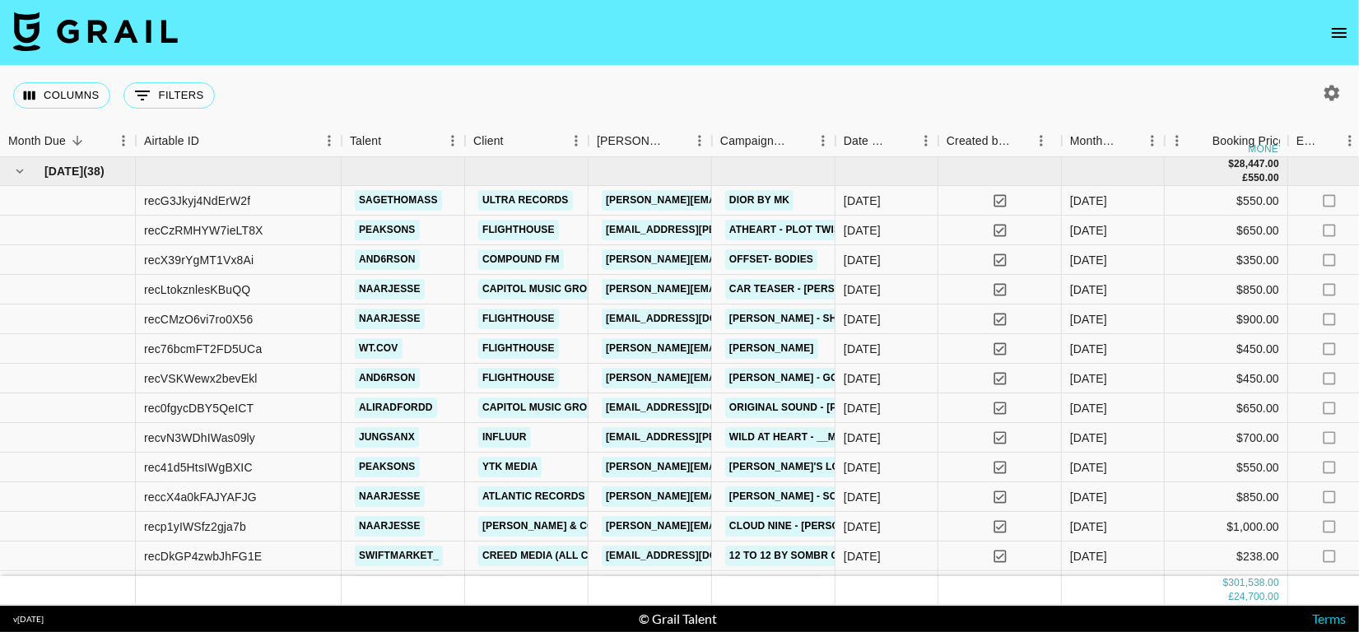
click at [1342, 35] on icon "open drawer" at bounding box center [1339, 33] width 15 height 10
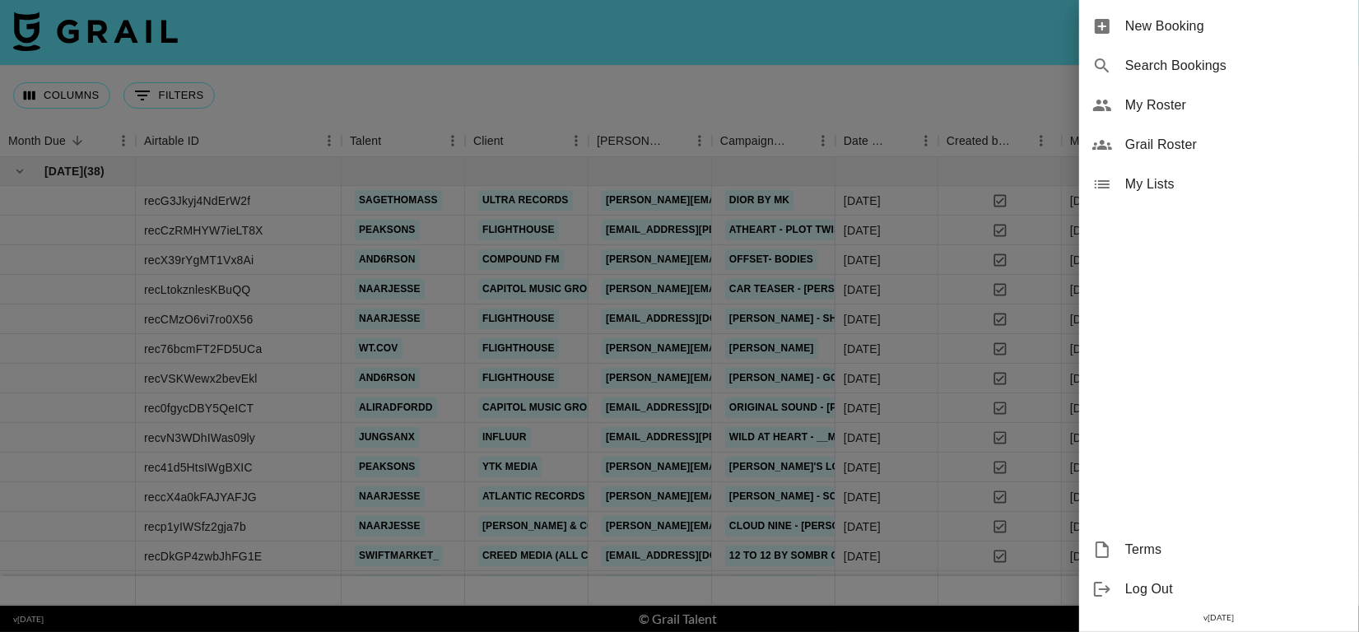
click at [1116, 40] on div "New Booking" at bounding box center [1219, 27] width 280 height 40
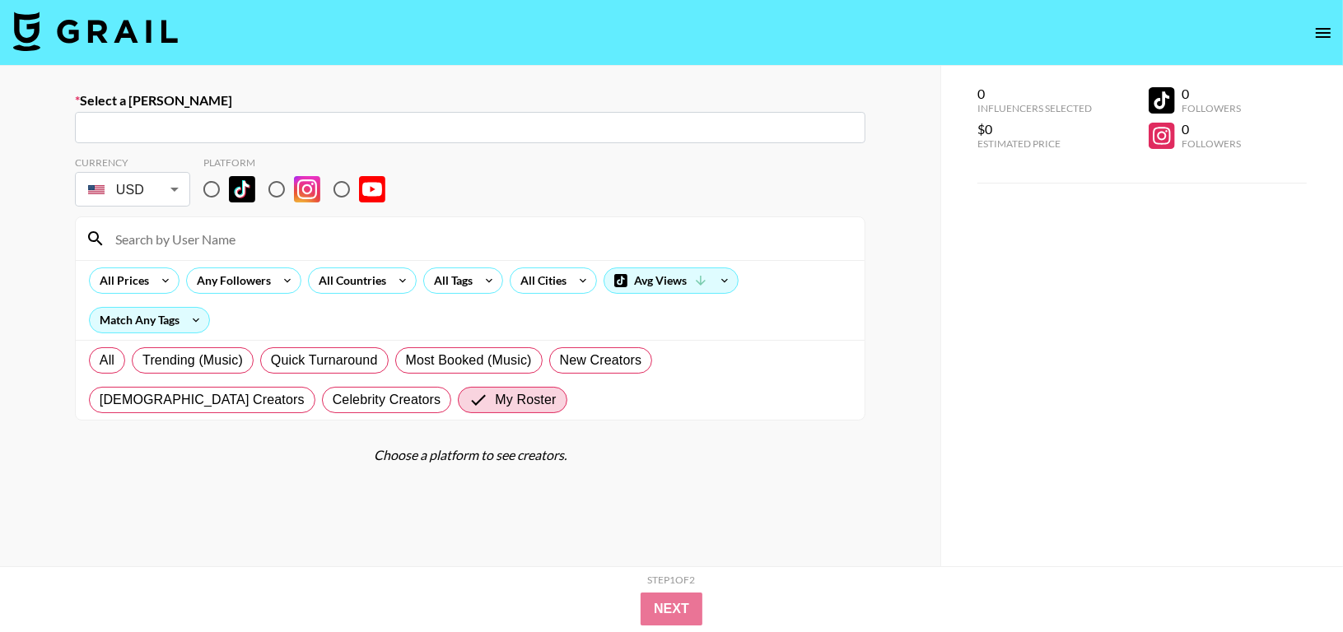
click at [296, 129] on input "text" at bounding box center [470, 128] width 771 height 19
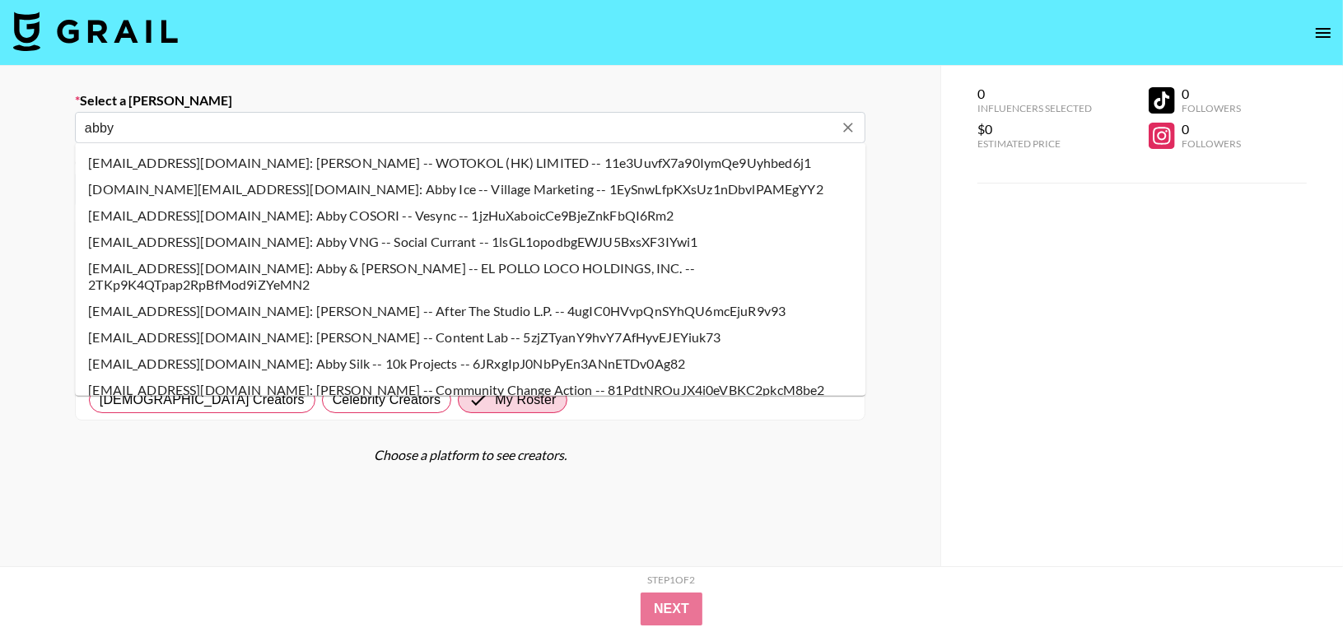
click at [430, 119] on input "abby" at bounding box center [459, 128] width 748 height 19
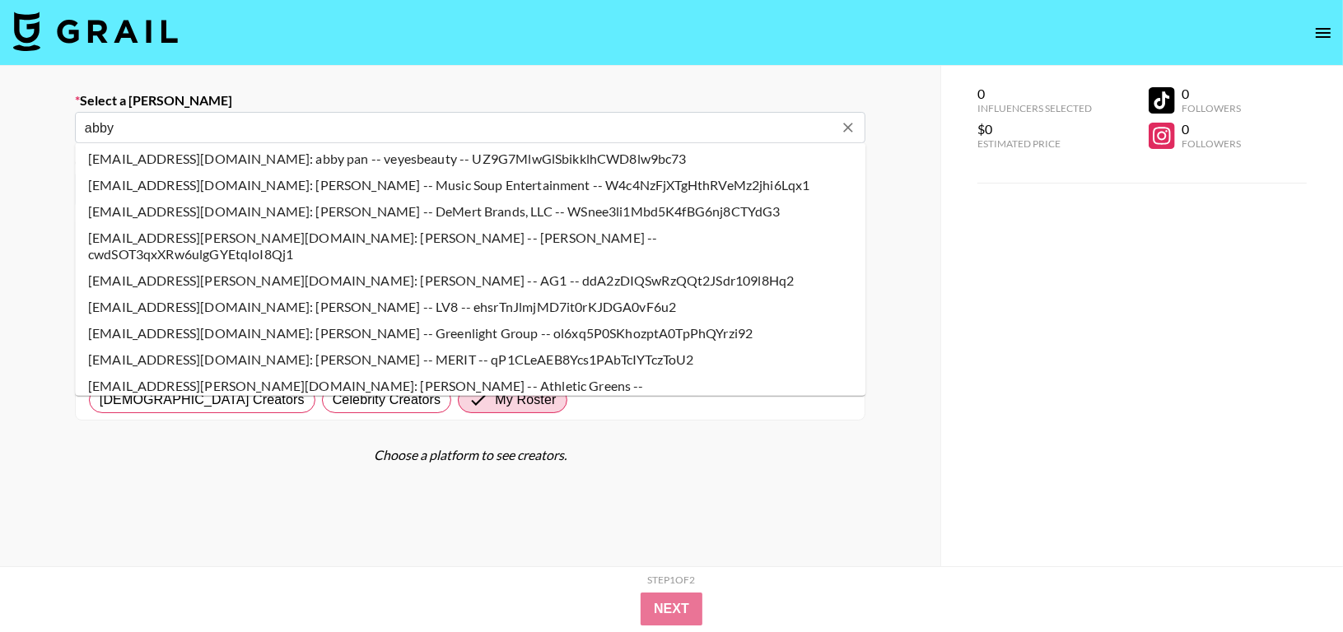
scroll to position [549, 0]
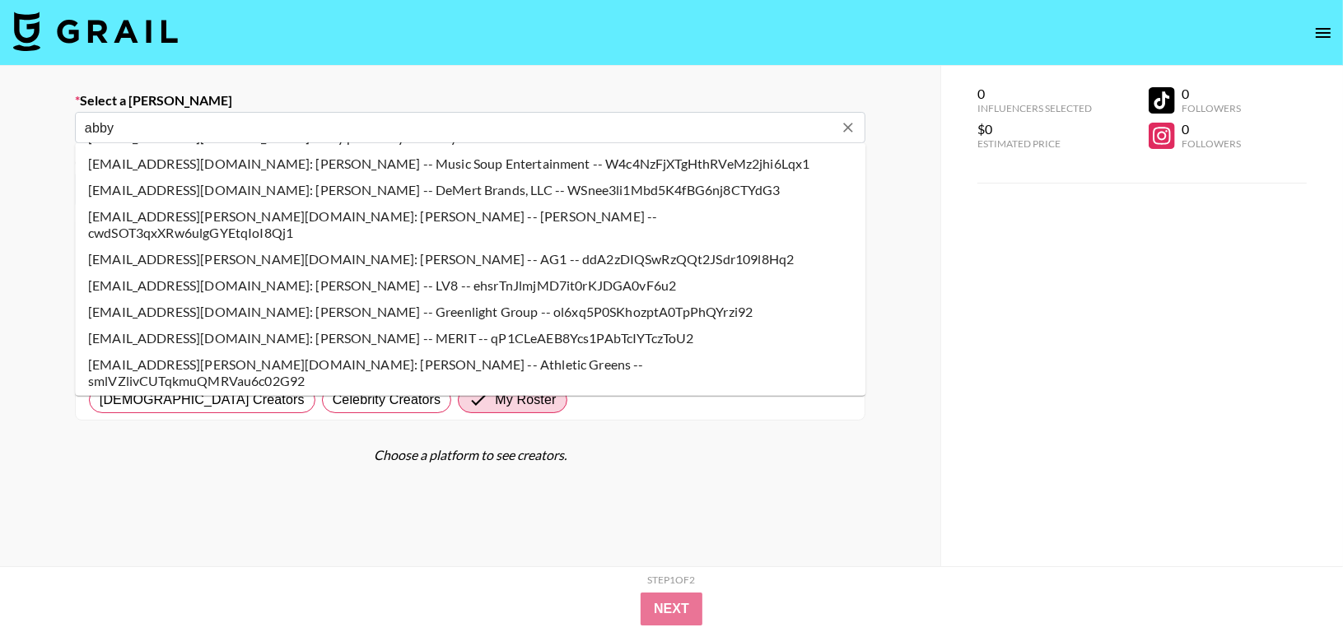
click at [409, 394] on li "abby@10kprojects.com: Abby Silk -- 10k Projects -- v8sV2ycOPygSxKpT8Ap4sNZivl43" at bounding box center [470, 407] width 790 height 26
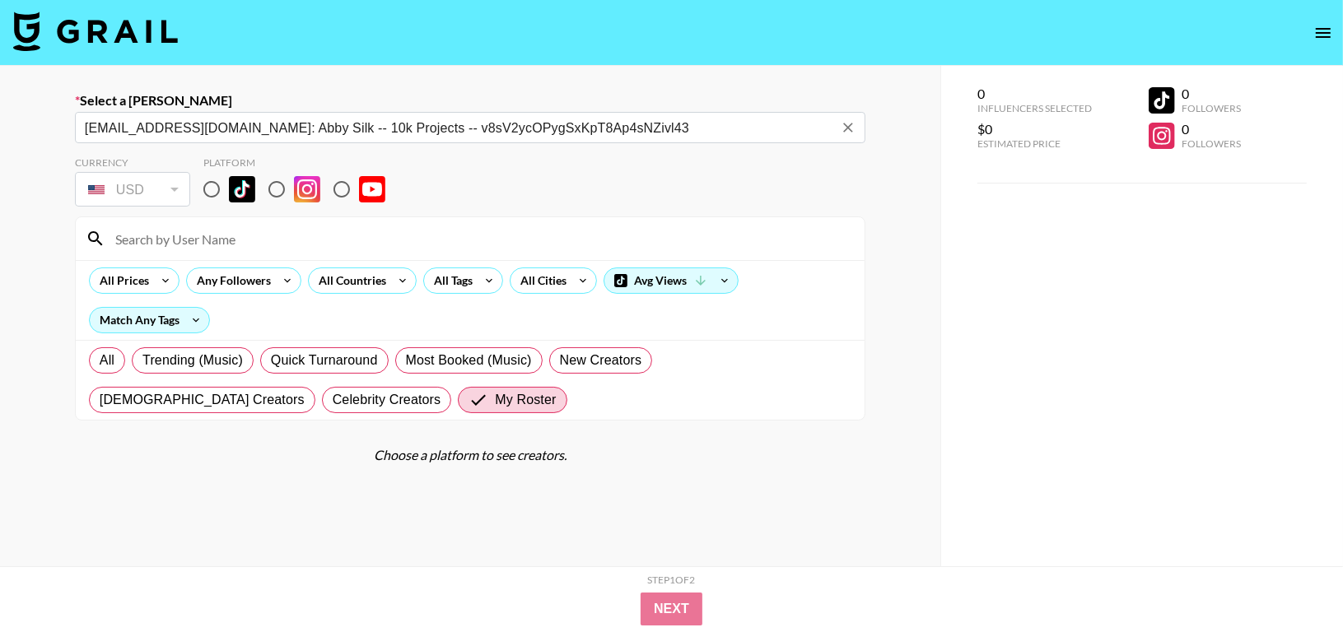
type input "abby@10kprojects.com: Abby Silk -- 10k Projects -- v8sV2ycOPygSxKpT8Ap4sNZivl43"
click at [208, 186] on input "radio" at bounding box center [211, 189] width 35 height 35
radio input "true"
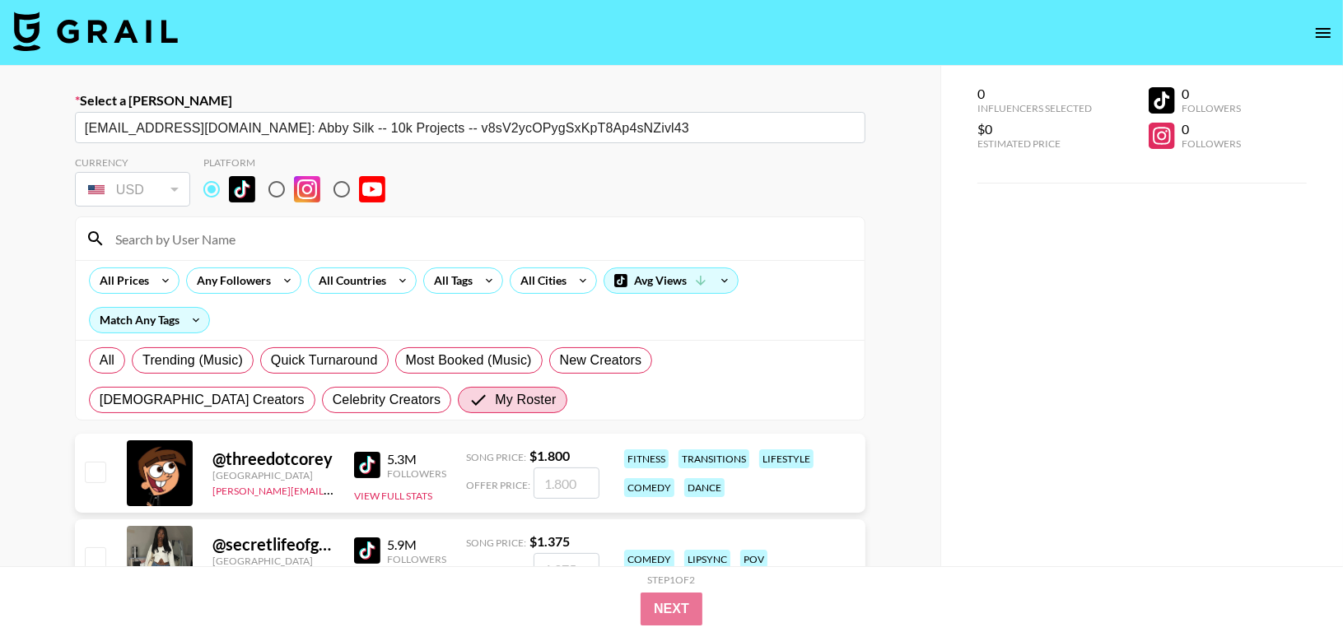
click at [237, 233] on input at bounding box center [479, 239] width 749 height 26
type input "naar"
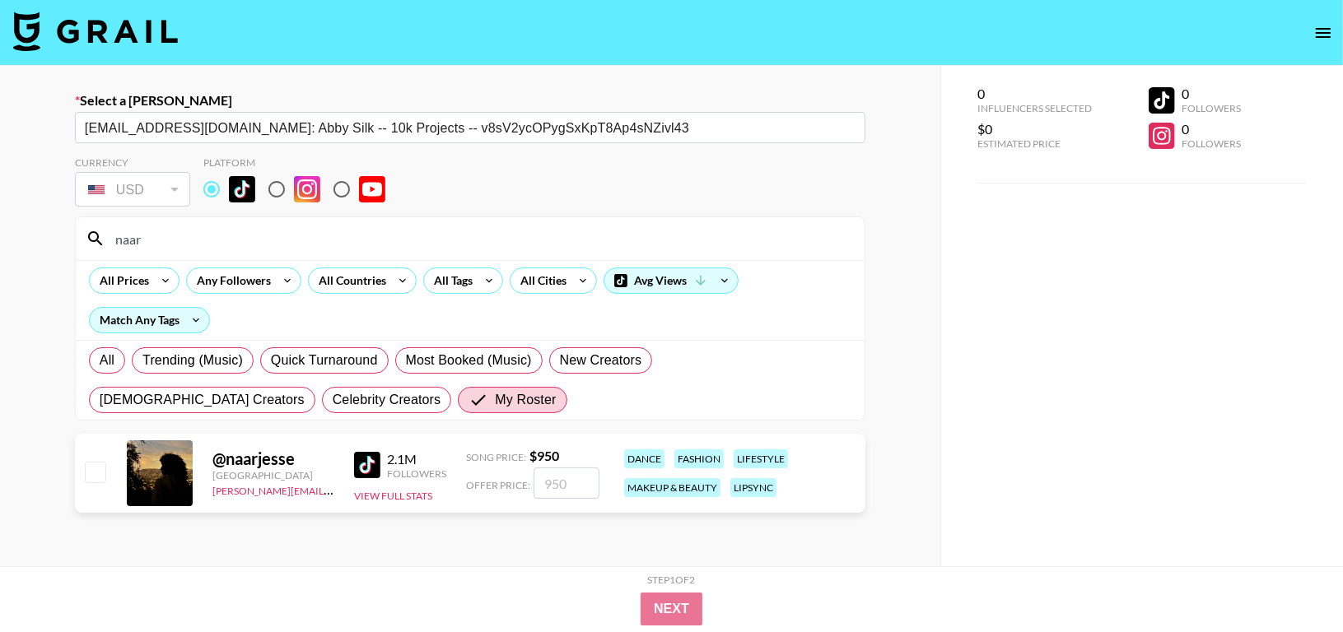
click at [100, 473] on input "checkbox" at bounding box center [95, 472] width 20 height 20
checkbox input "true"
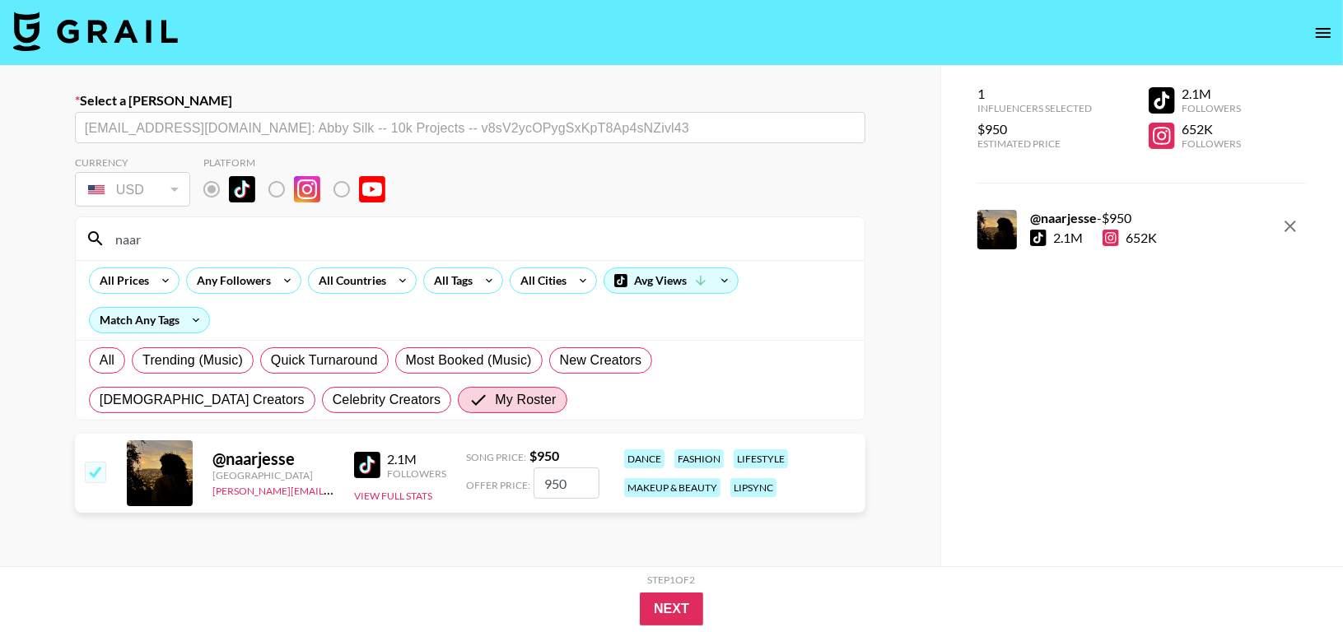
click at [572, 473] on input "950" at bounding box center [567, 483] width 66 height 31
type input "90"
checkbox input "true"
type input "900"
checkbox input "false"
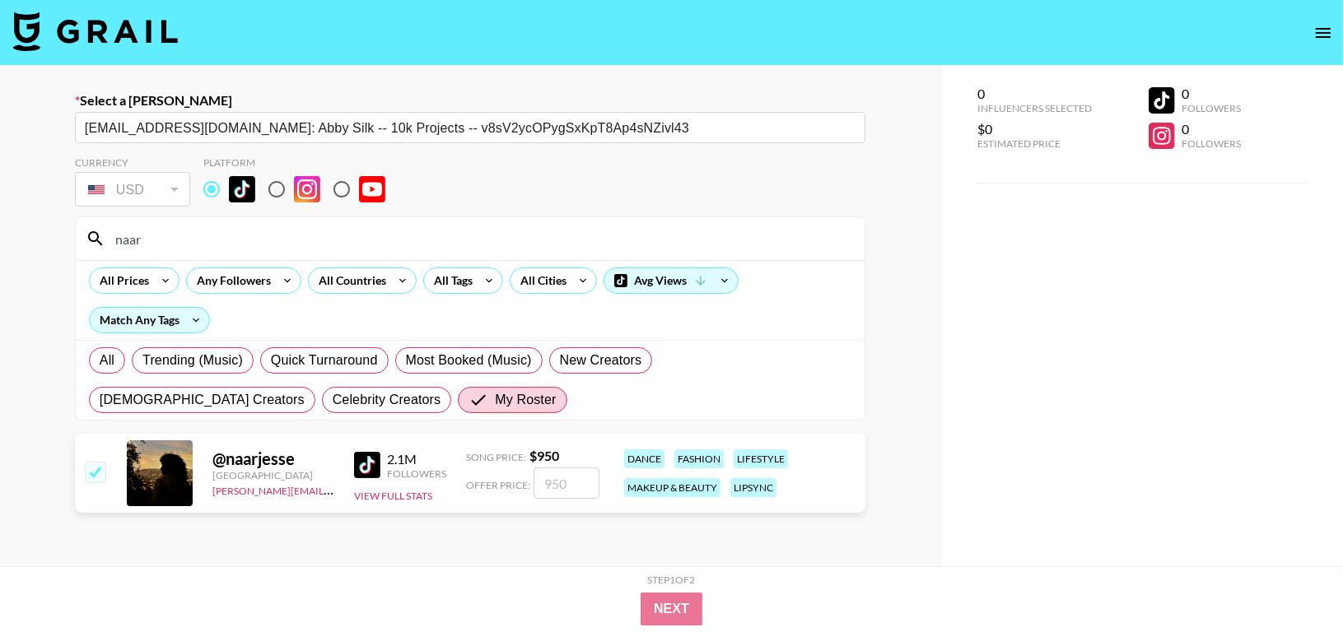
checkbox input "true"
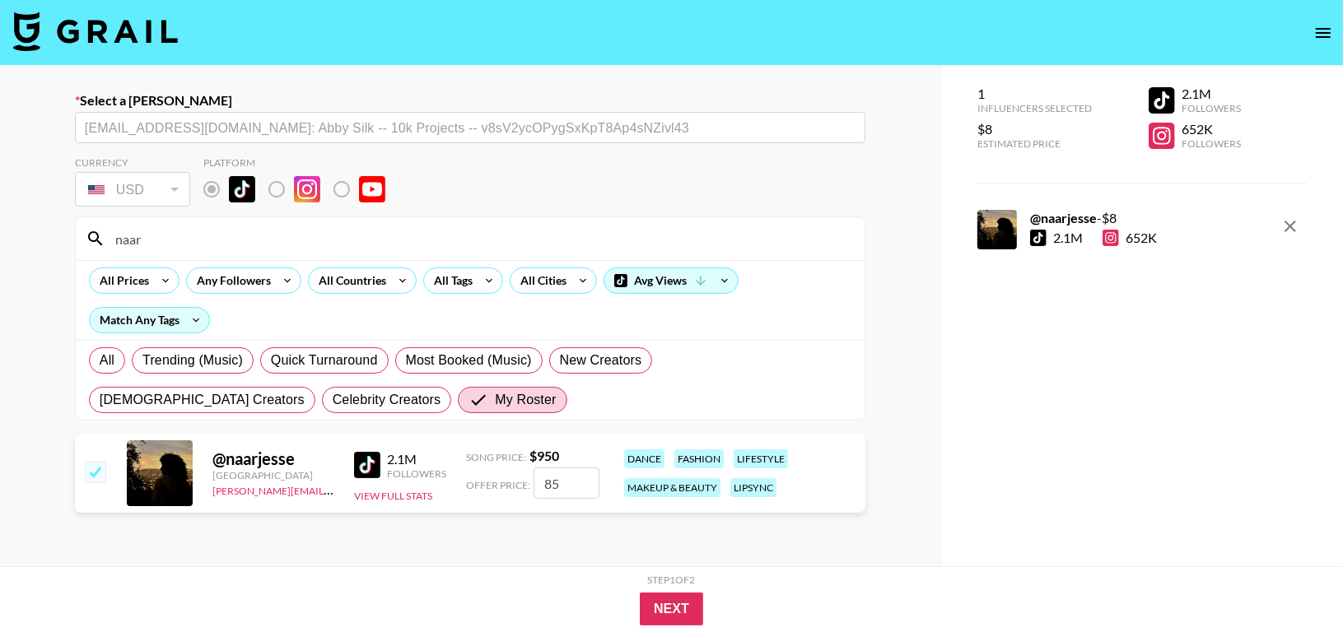
type input "850"
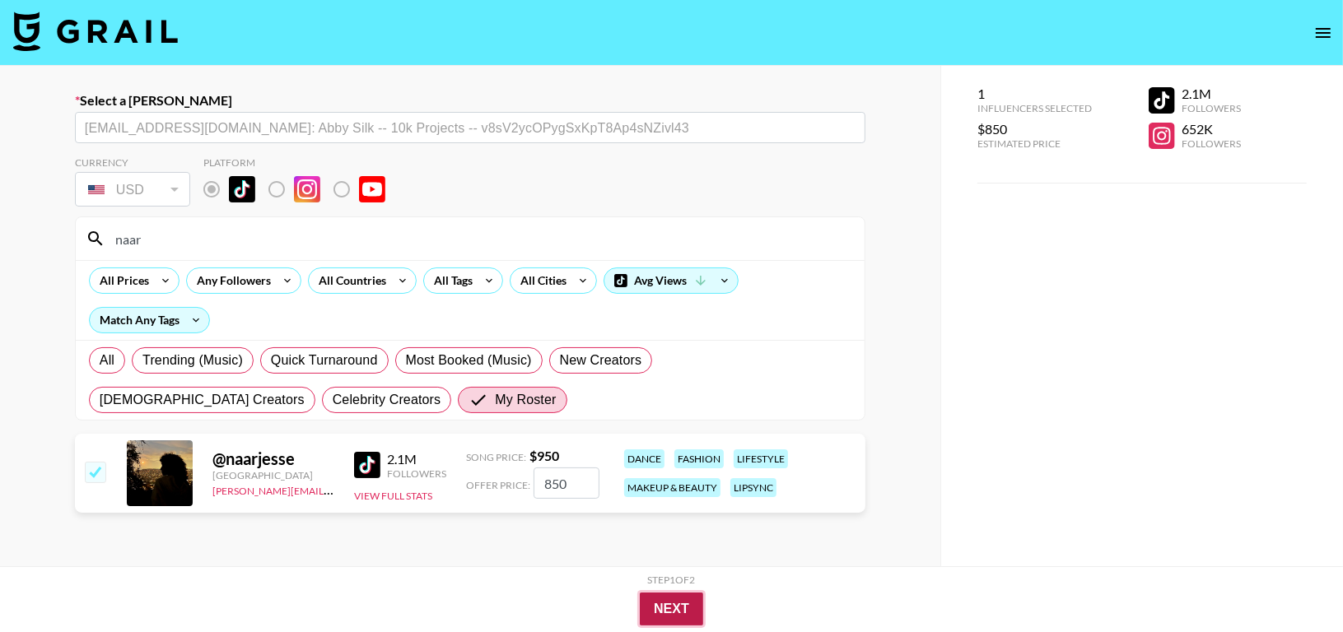
click at [679, 618] on button "Next" at bounding box center [671, 609] width 63 height 33
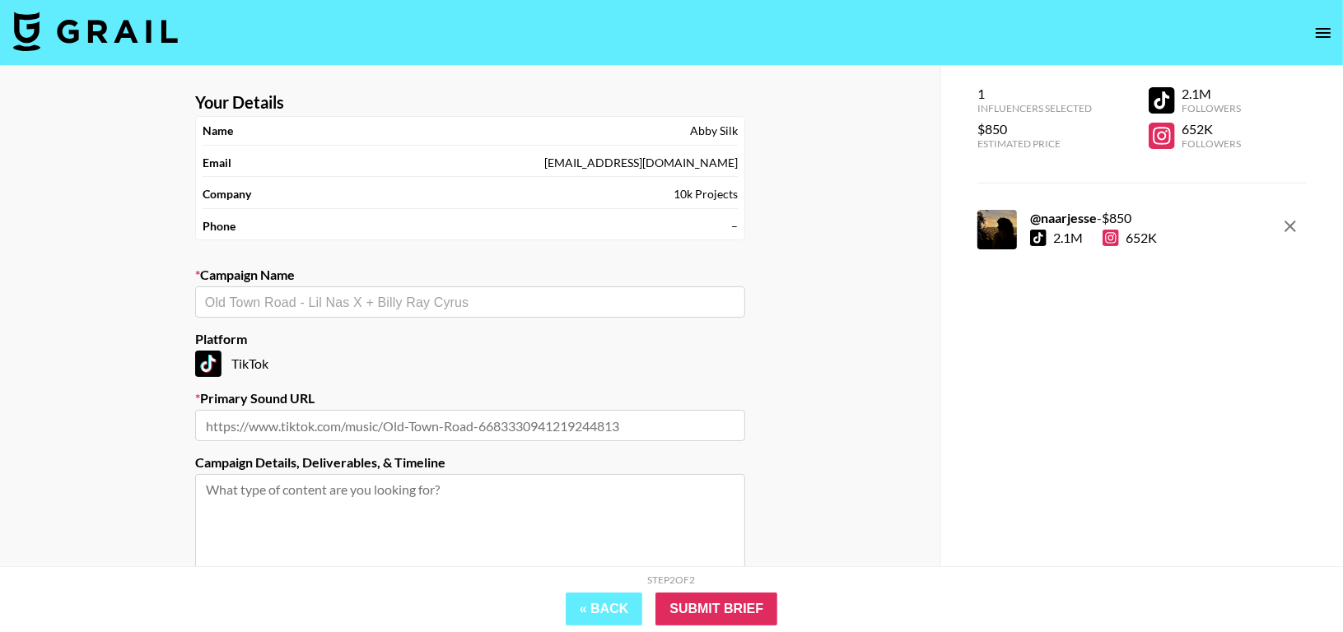
click at [608, 315] on div "​" at bounding box center [470, 302] width 550 height 31
click at [482, 333] on li "Add New Campaign: "BETWEEN FRIENDS - JAM"" at bounding box center [471, 339] width 550 height 26
type input "BETWEEN FRIENDS - JAM"
click at [475, 426] on input "text" at bounding box center [470, 425] width 550 height 31
paste input "https://www.tiktok.com/music/JAM-7532299159220176912"
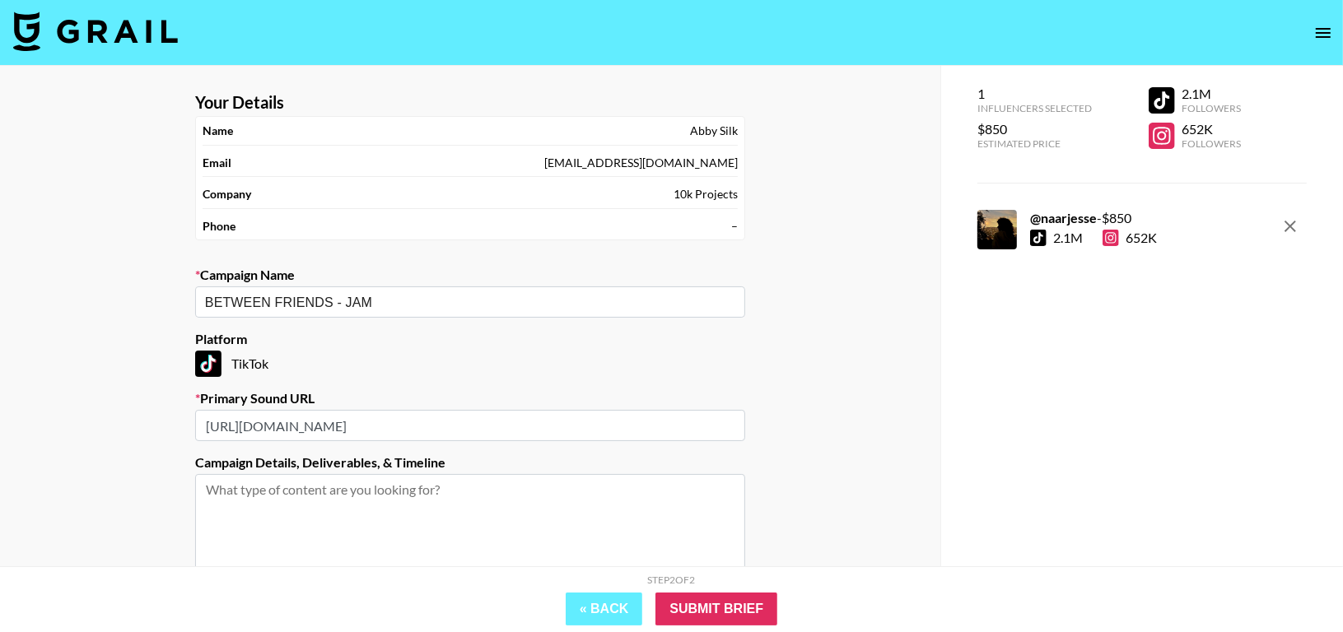
type input "https://www.tiktok.com/music/JAM-7532299159220176912"
click at [609, 496] on textarea at bounding box center [470, 536] width 550 height 124
click at [734, 608] on input "Submit Brief" at bounding box center [716, 609] width 122 height 33
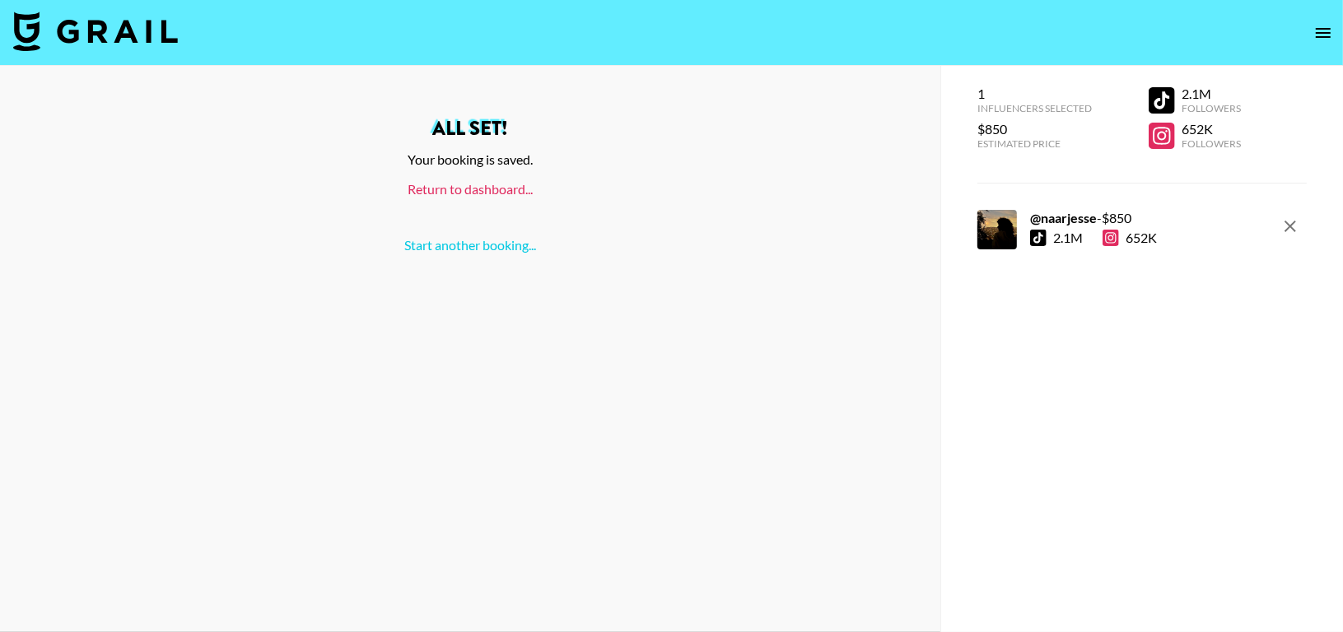
click at [508, 196] on link "Return to dashboard..." at bounding box center [470, 189] width 125 height 16
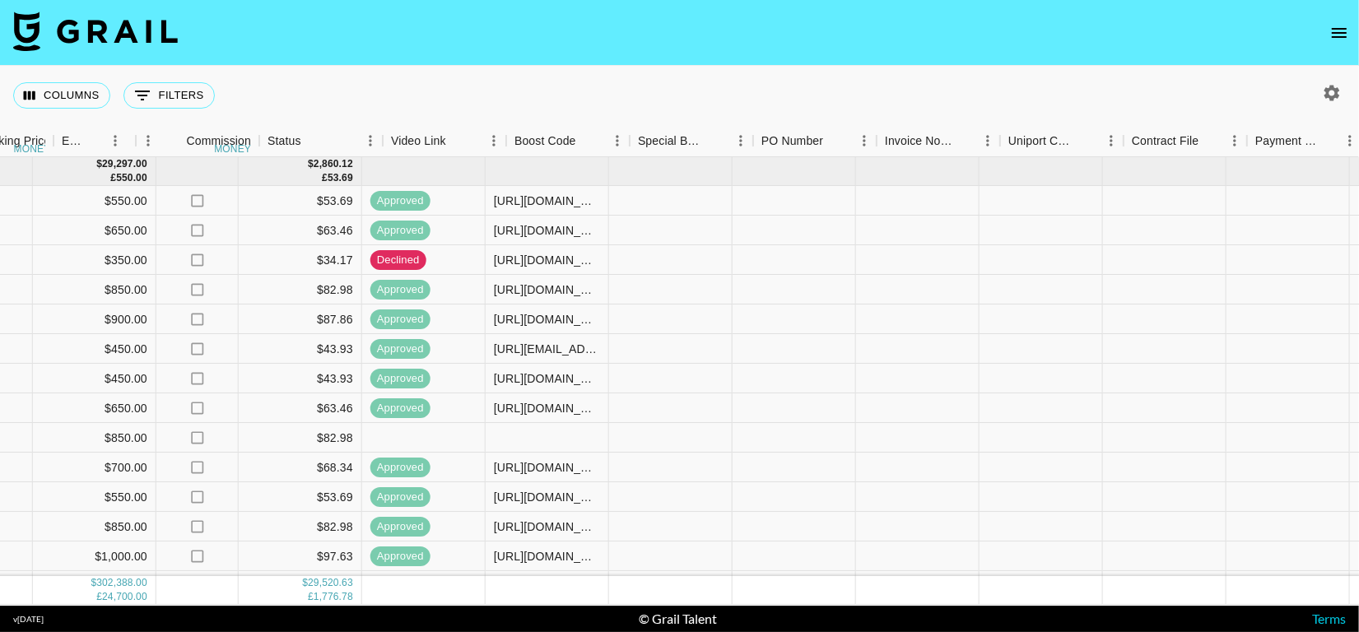
scroll to position [0, 1338]
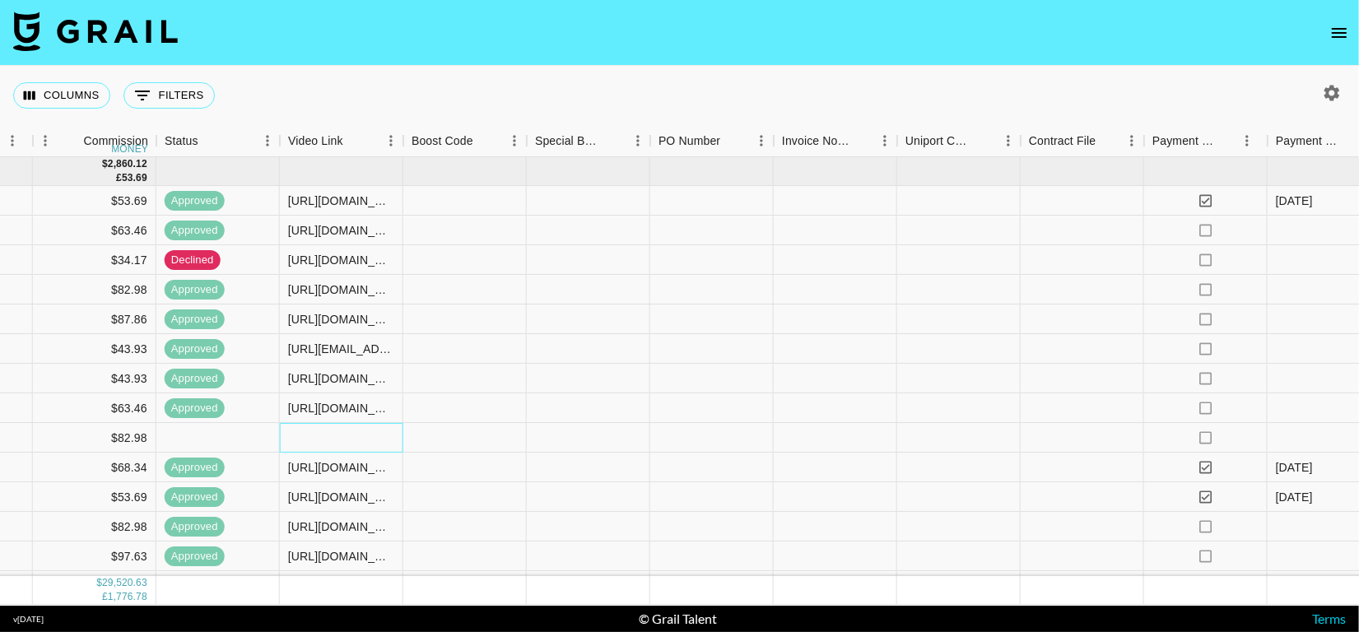
click at [385, 435] on div at bounding box center [342, 438] width 124 height 30
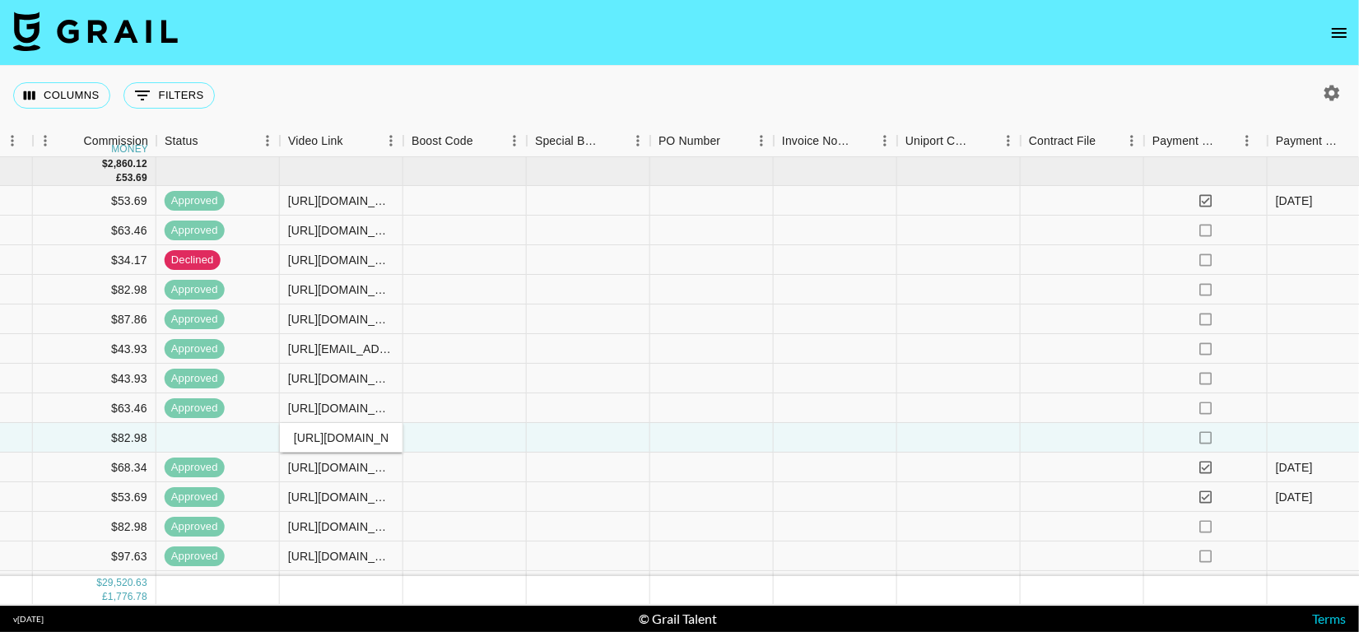
scroll to position [0, 395]
type input "https://www.tiktok.com/@naarjesse/video/7539654381034130710?_r=1&_t=ZN-8yxhXIRn…"
click at [511, 435] on div at bounding box center [465, 438] width 124 height 30
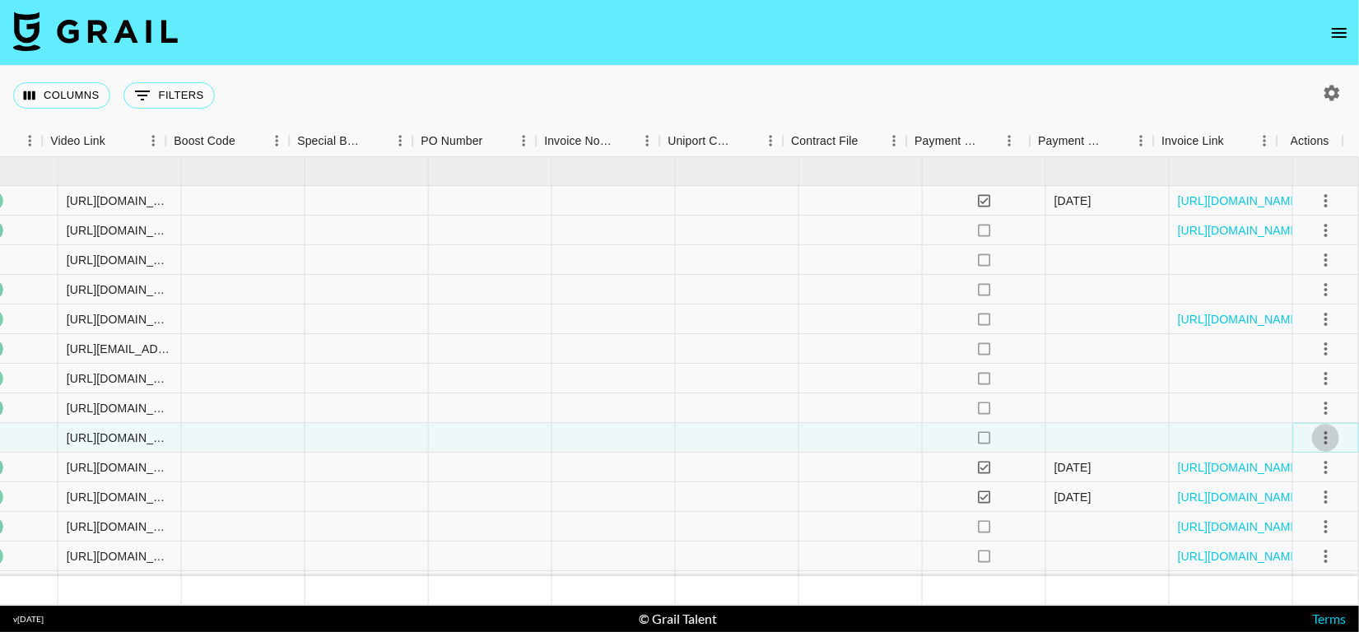
click at [1317, 429] on icon "select merge strategy" at bounding box center [1327, 438] width 20 height 20
click at [1303, 585] on div "Approve" at bounding box center [1290, 592] width 50 height 20
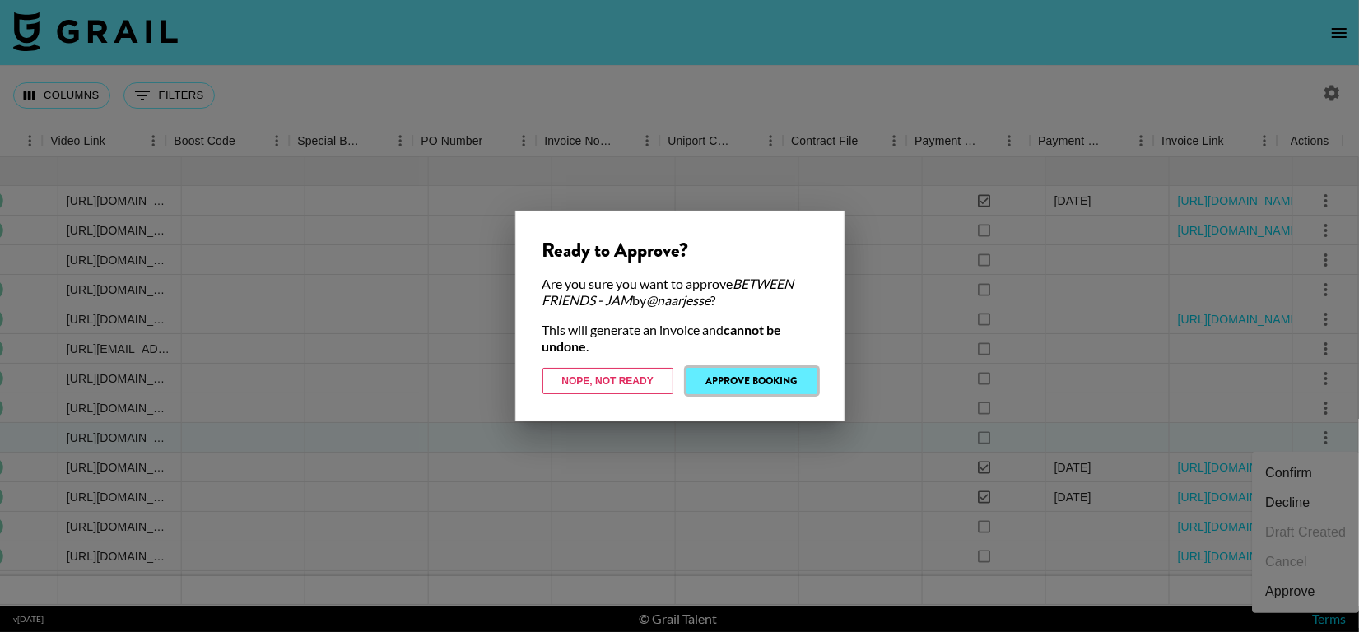
click at [793, 388] on button "Approve Booking" at bounding box center [752, 381] width 131 height 26
click at [799, 388] on div at bounding box center [861, 379] width 124 height 30
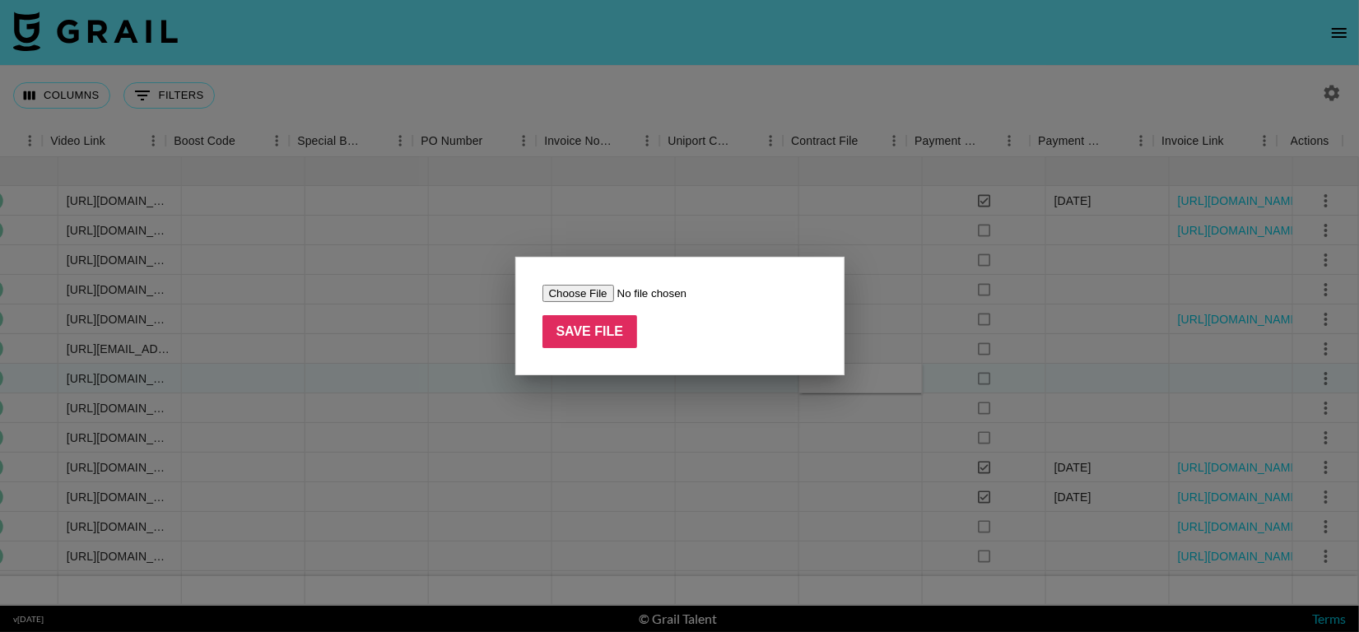
click at [803, 413] on div at bounding box center [679, 316] width 1359 height 632
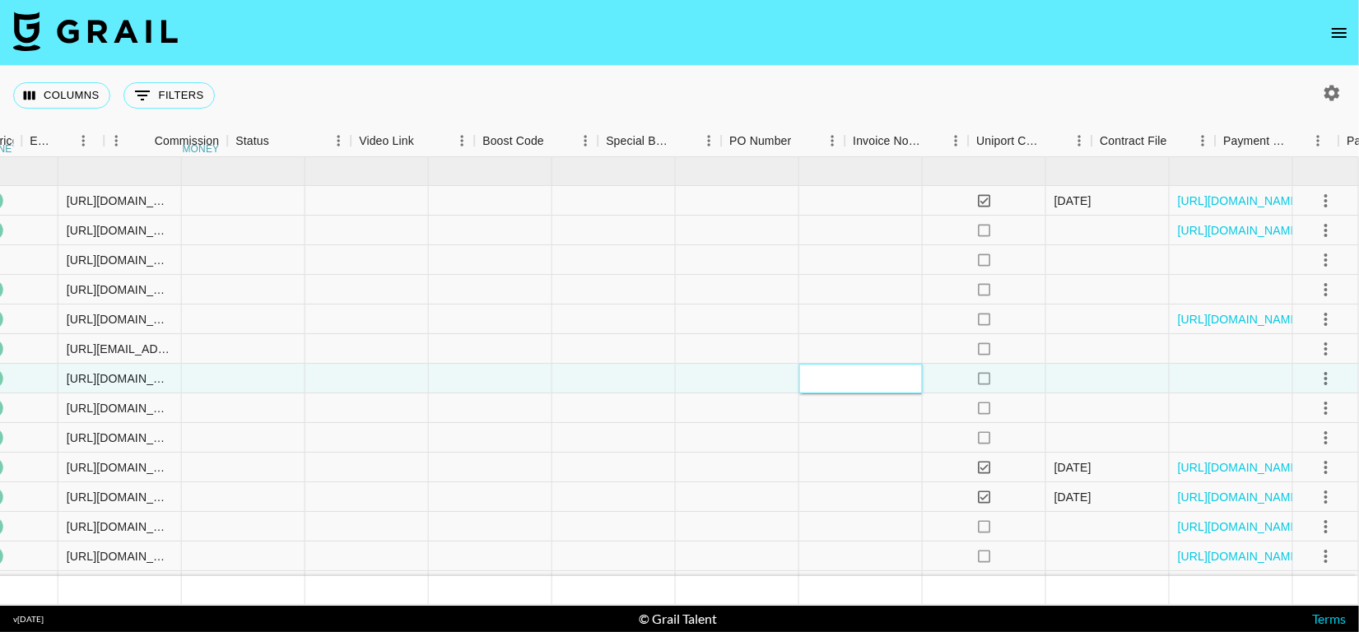
scroll to position [0, 1266]
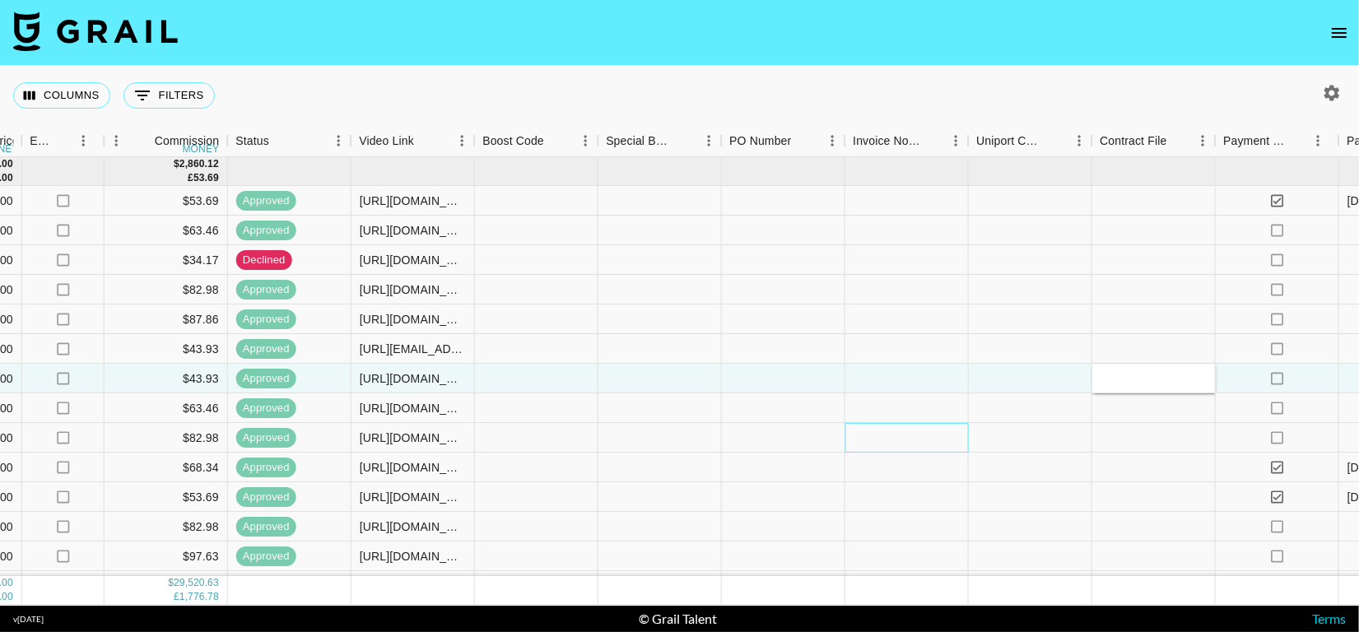
click at [883, 423] on div at bounding box center [908, 438] width 124 height 30
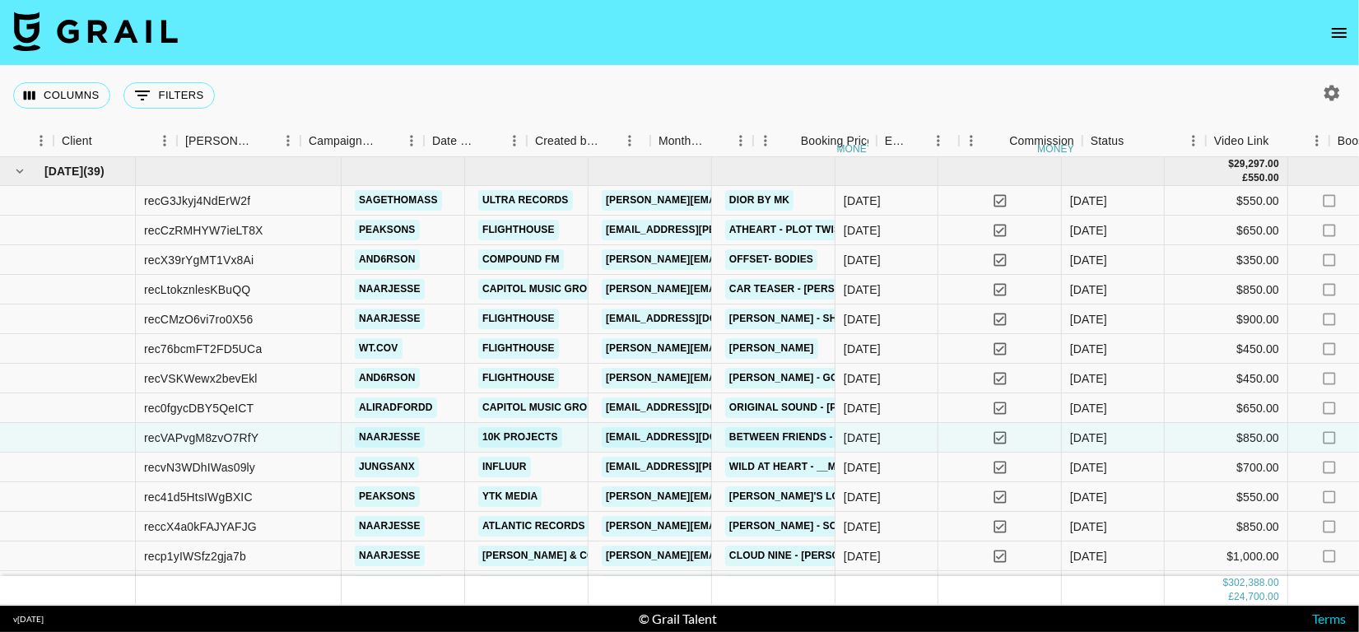
scroll to position [0, 1544]
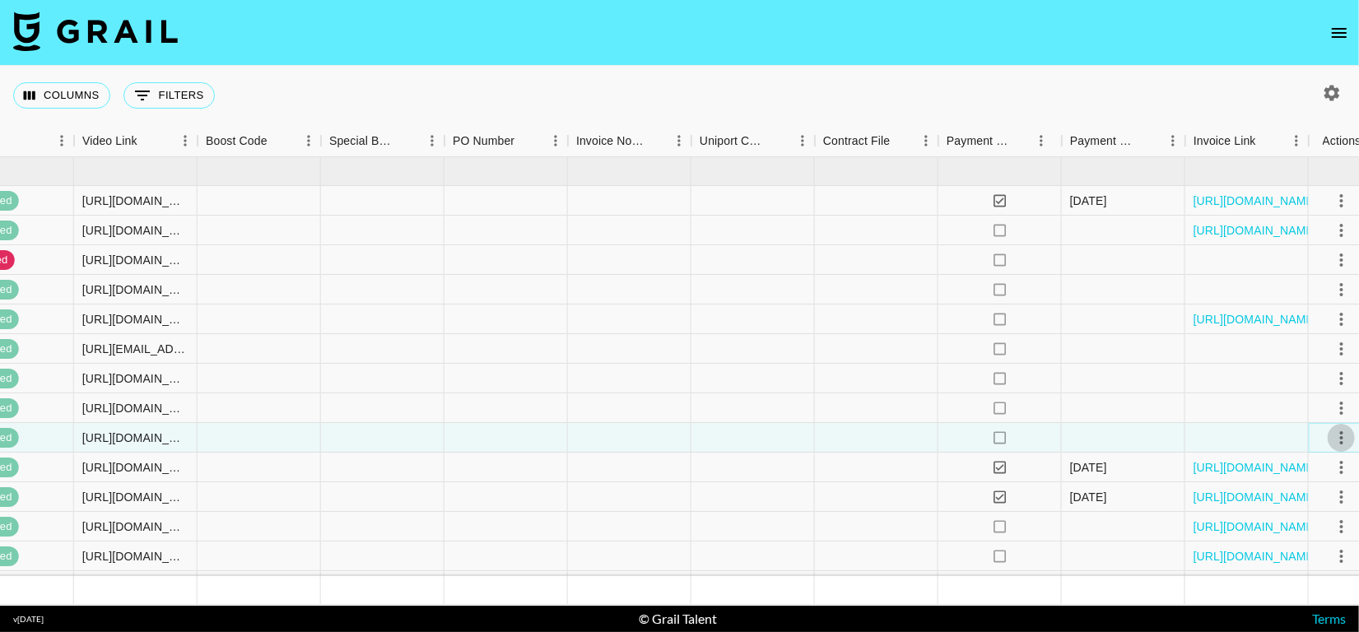
click at [1336, 431] on icon "select merge strategy" at bounding box center [1342, 438] width 20 height 20
click at [944, 438] on div "no" at bounding box center [1001, 438] width 124 height 30
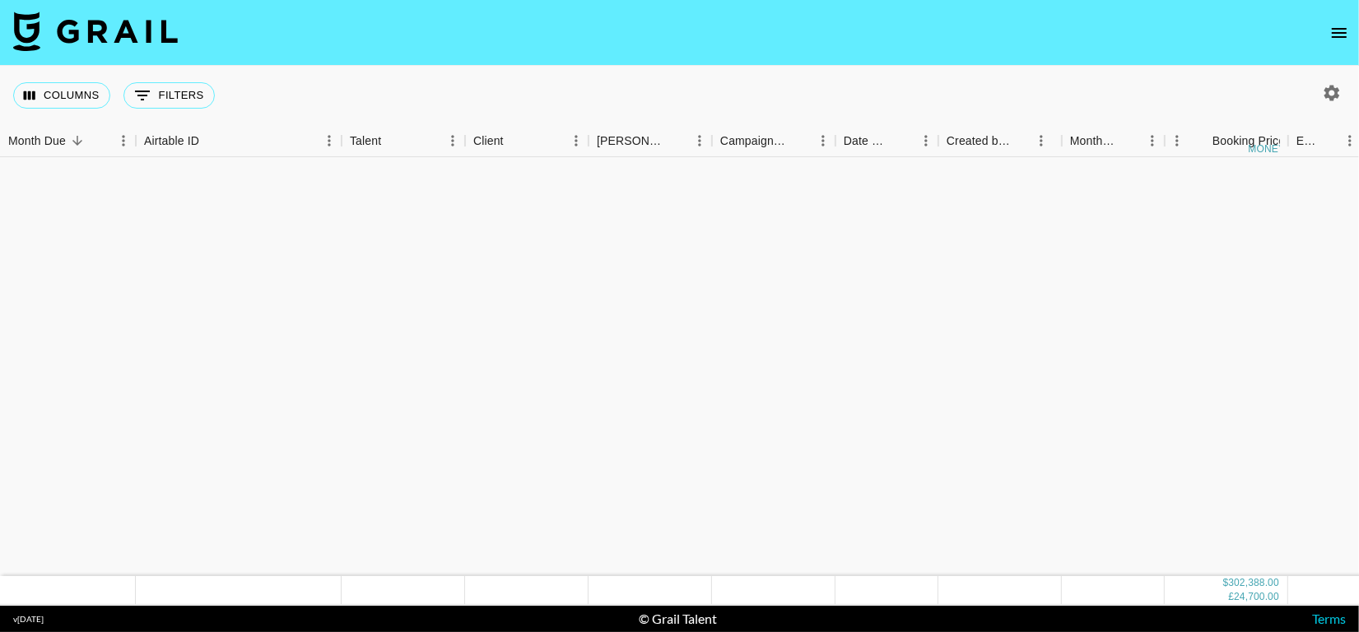
scroll to position [1640, 0]
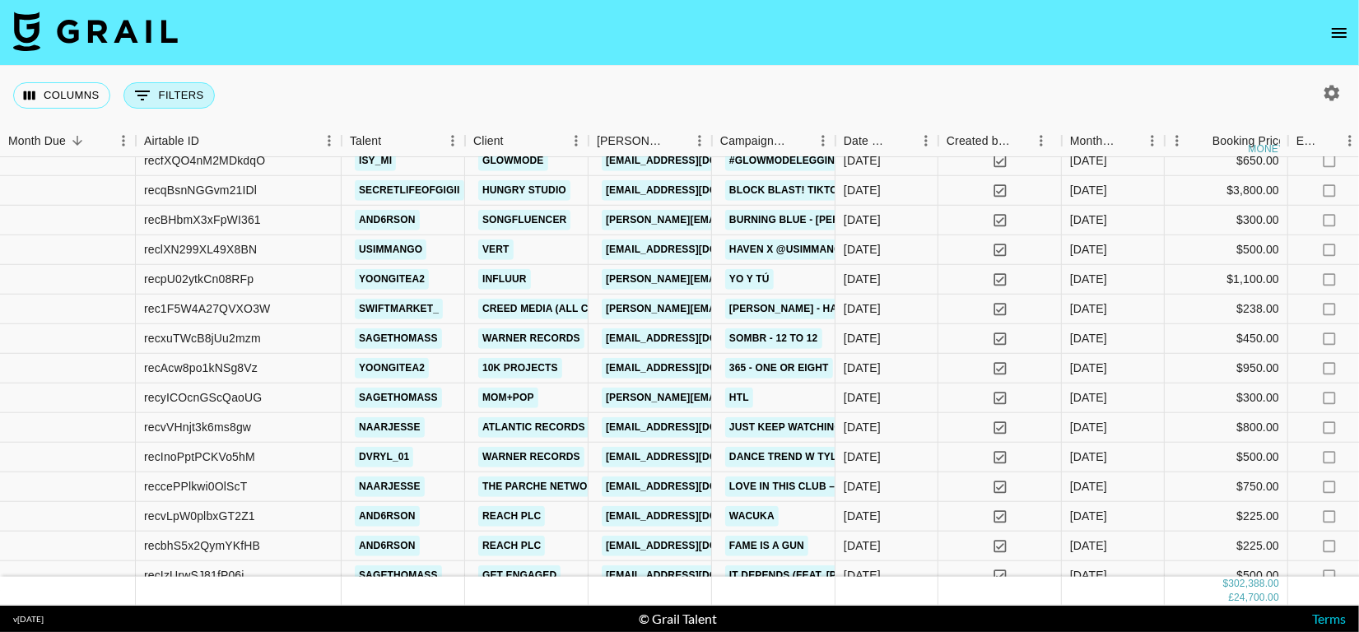
click at [155, 89] on button "0 Filters" at bounding box center [169, 95] width 91 height 26
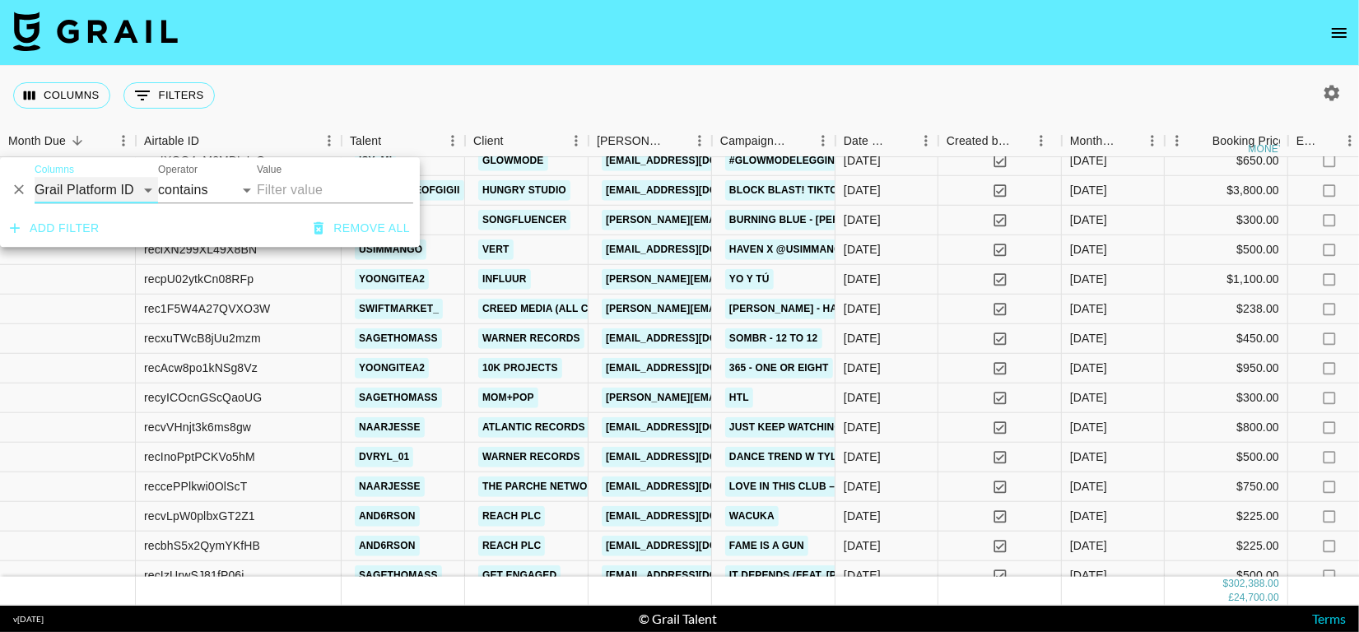
click at [116, 188] on select "Grail Platform ID Airtable ID Talent Manager Client Booker Campaign (Type) Date…" at bounding box center [97, 190] width 124 height 26
select select "talentName"
click at [35, 177] on select "Grail Platform ID Airtable ID Talent Manager Client Booker Campaign (Type) Date…" at bounding box center [97, 190] width 124 height 26
click at [301, 196] on input "Value" at bounding box center [335, 190] width 156 height 26
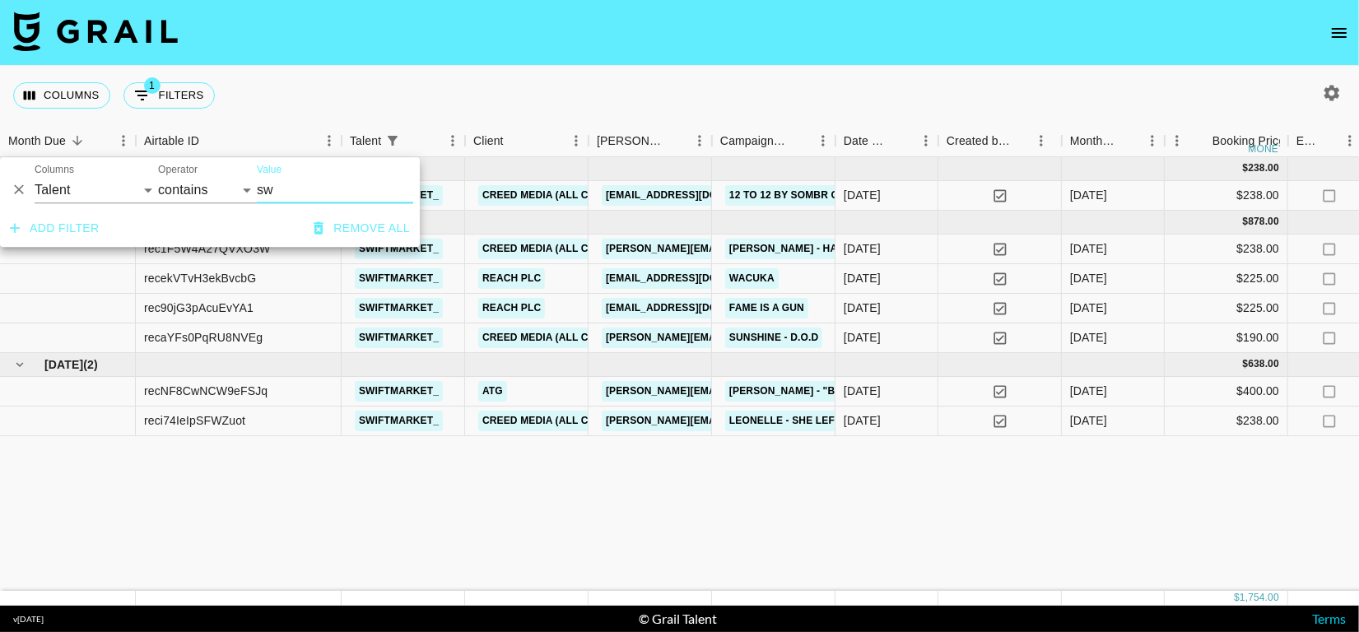
scroll to position [0, 0]
type input "swi"
click at [705, 115] on div "Columns 1 Filters + Booking" at bounding box center [679, 95] width 1359 height 59
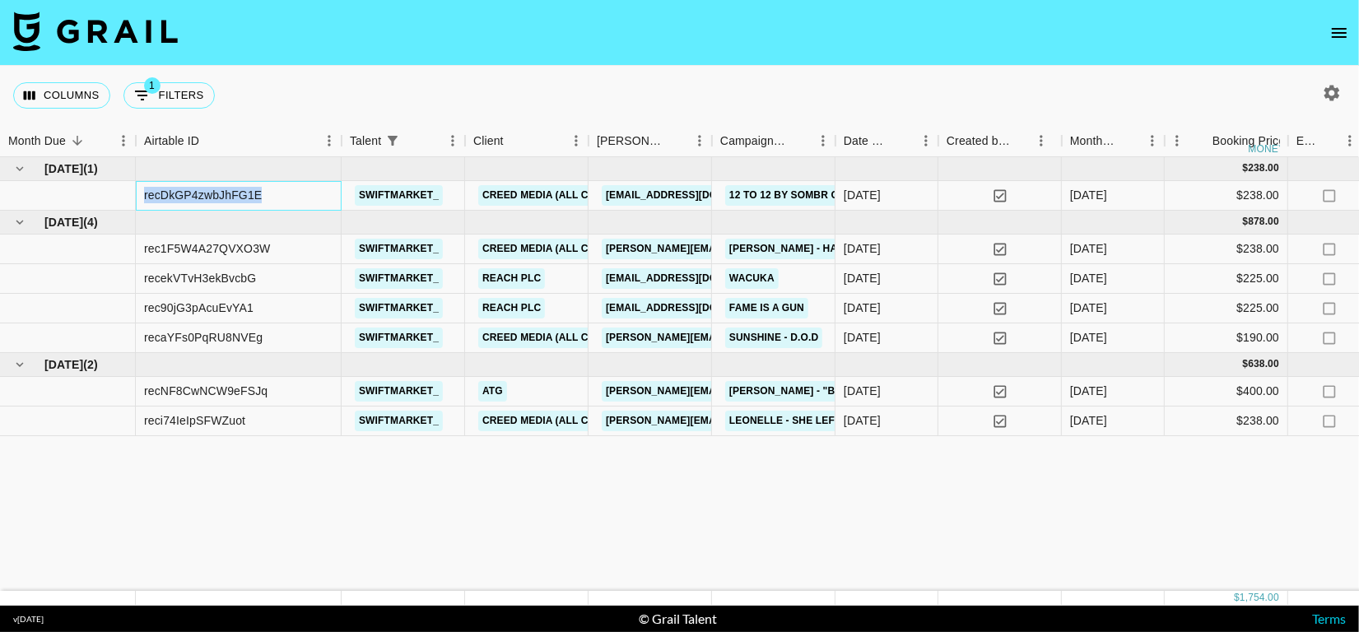
drag, startPoint x: 142, startPoint y: 198, endPoint x: 282, endPoint y: 198, distance: 140.0
click at [282, 198] on div "recDkGP4zwbJhFG1E" at bounding box center [239, 196] width 206 height 30
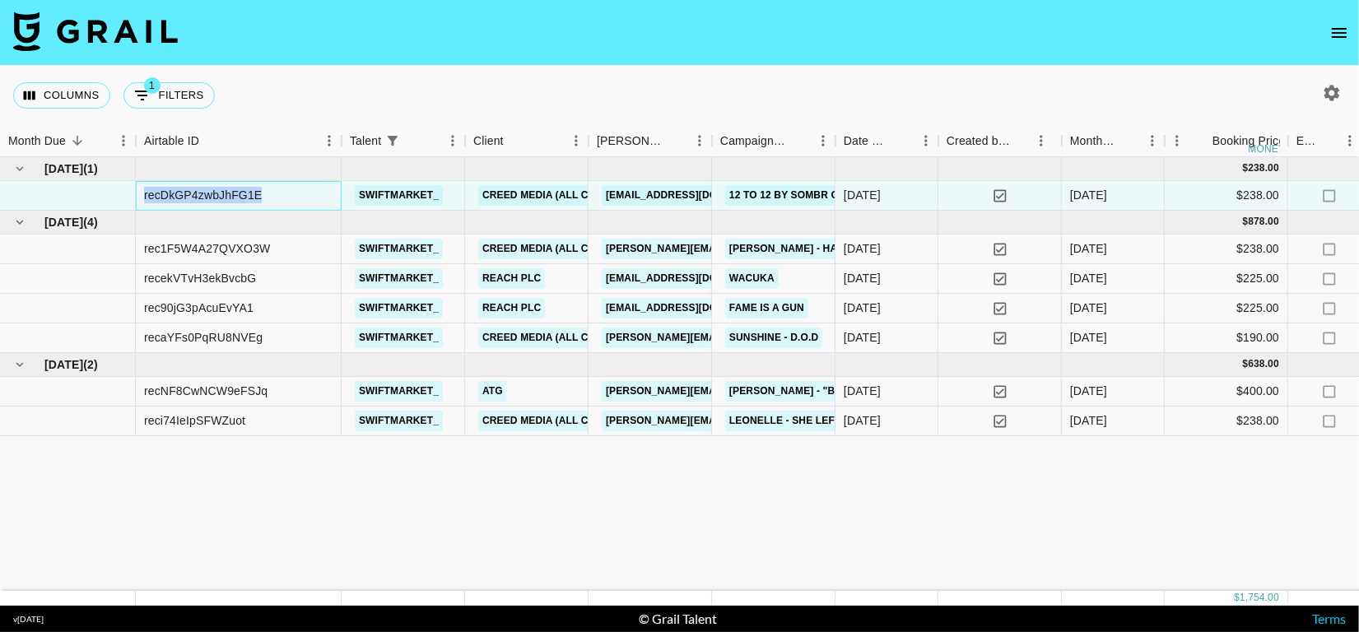
copy div "recDkGP4zwbJhFG1E"
click at [394, 84] on div "Columns 1 Filters + Booking" at bounding box center [679, 95] width 1359 height 59
